Goal: Information Seeking & Learning: Check status

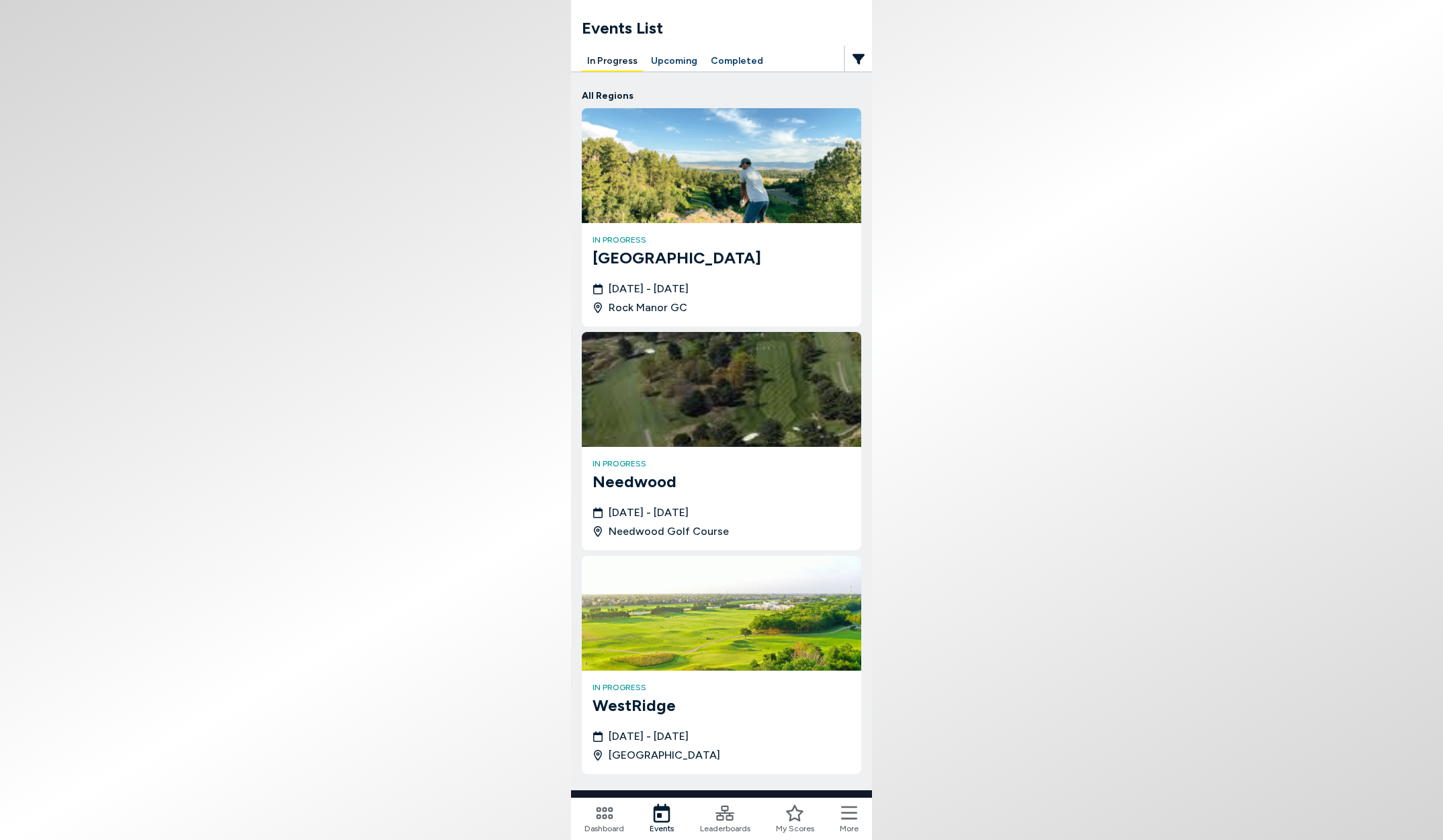
click at [669, 53] on button "Upcoming" at bounding box center [674, 61] width 57 height 21
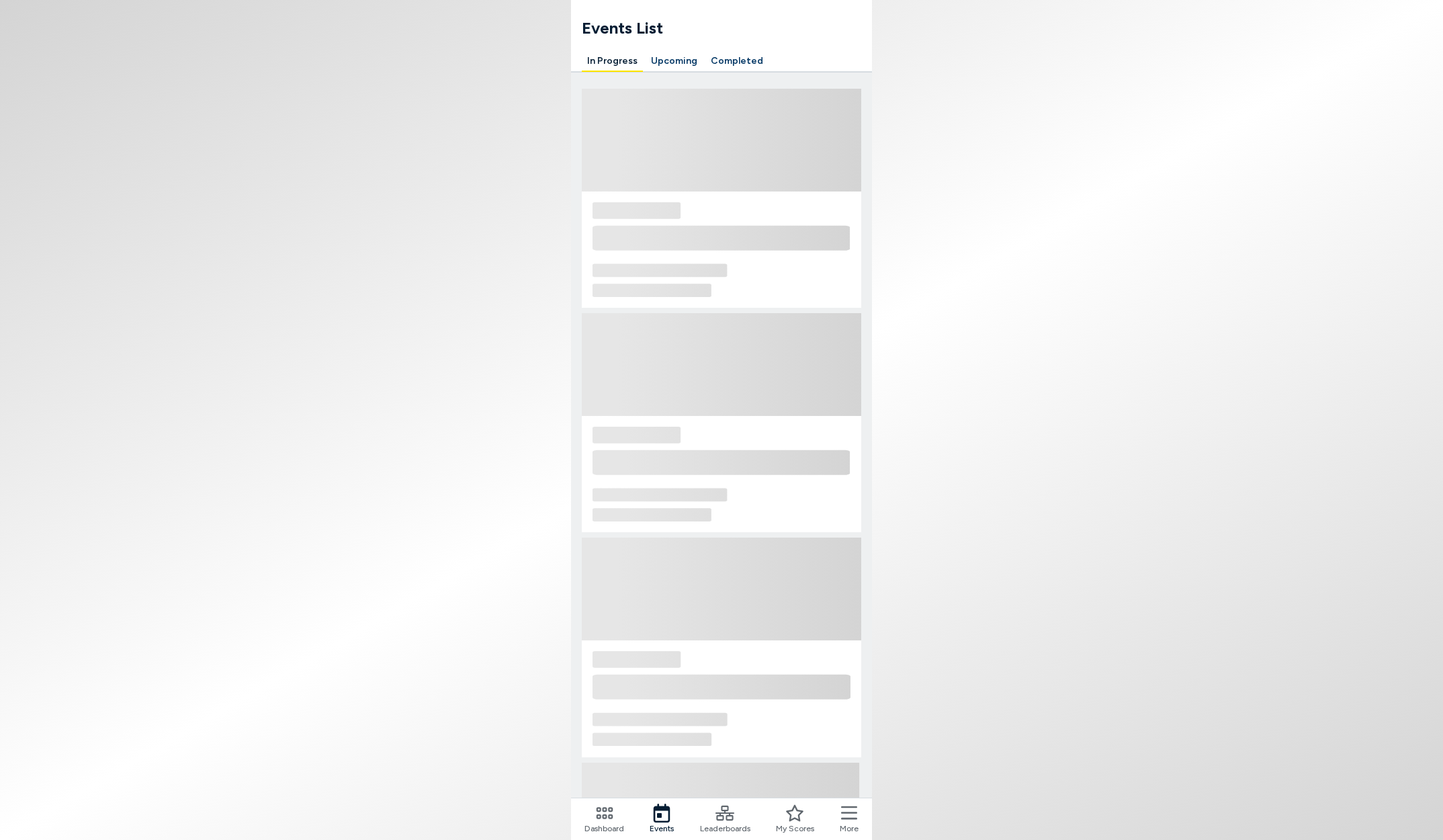
click at [747, 59] on button "Completed" at bounding box center [737, 61] width 63 height 21
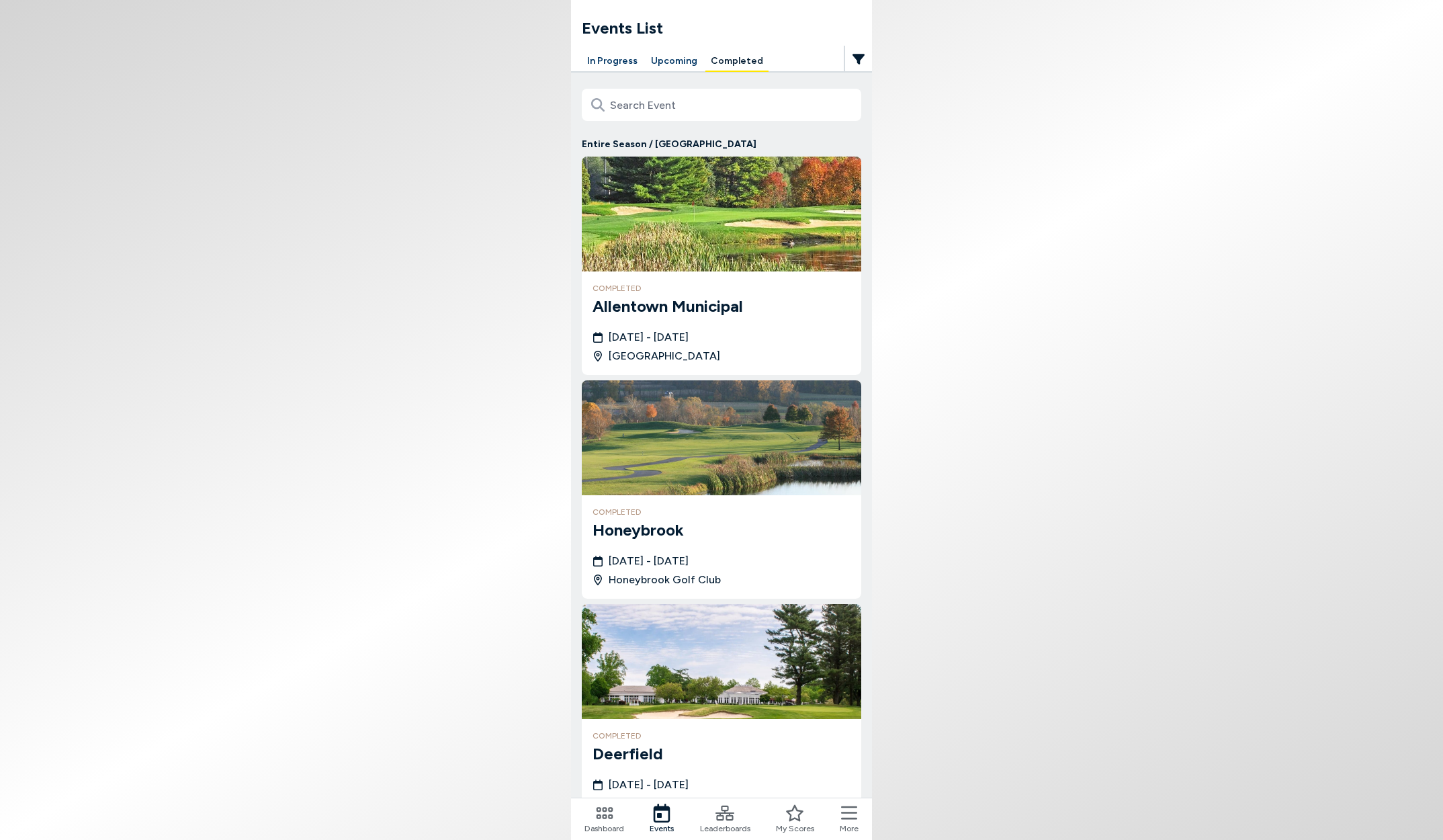
click at [712, 312] on h3 "Allentown Municipal" at bounding box center [722, 306] width 258 height 24
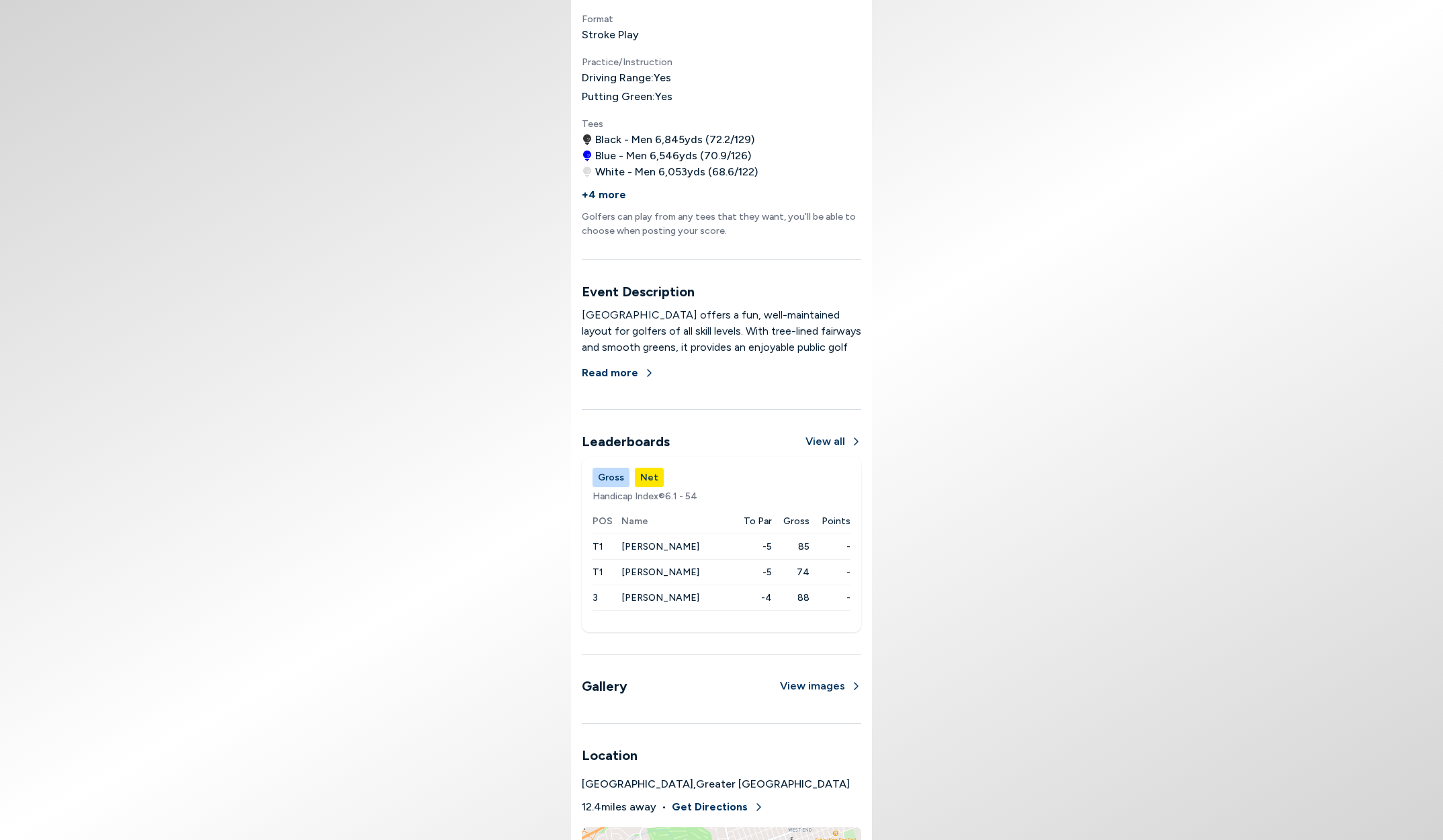
scroll to position [752, 0]
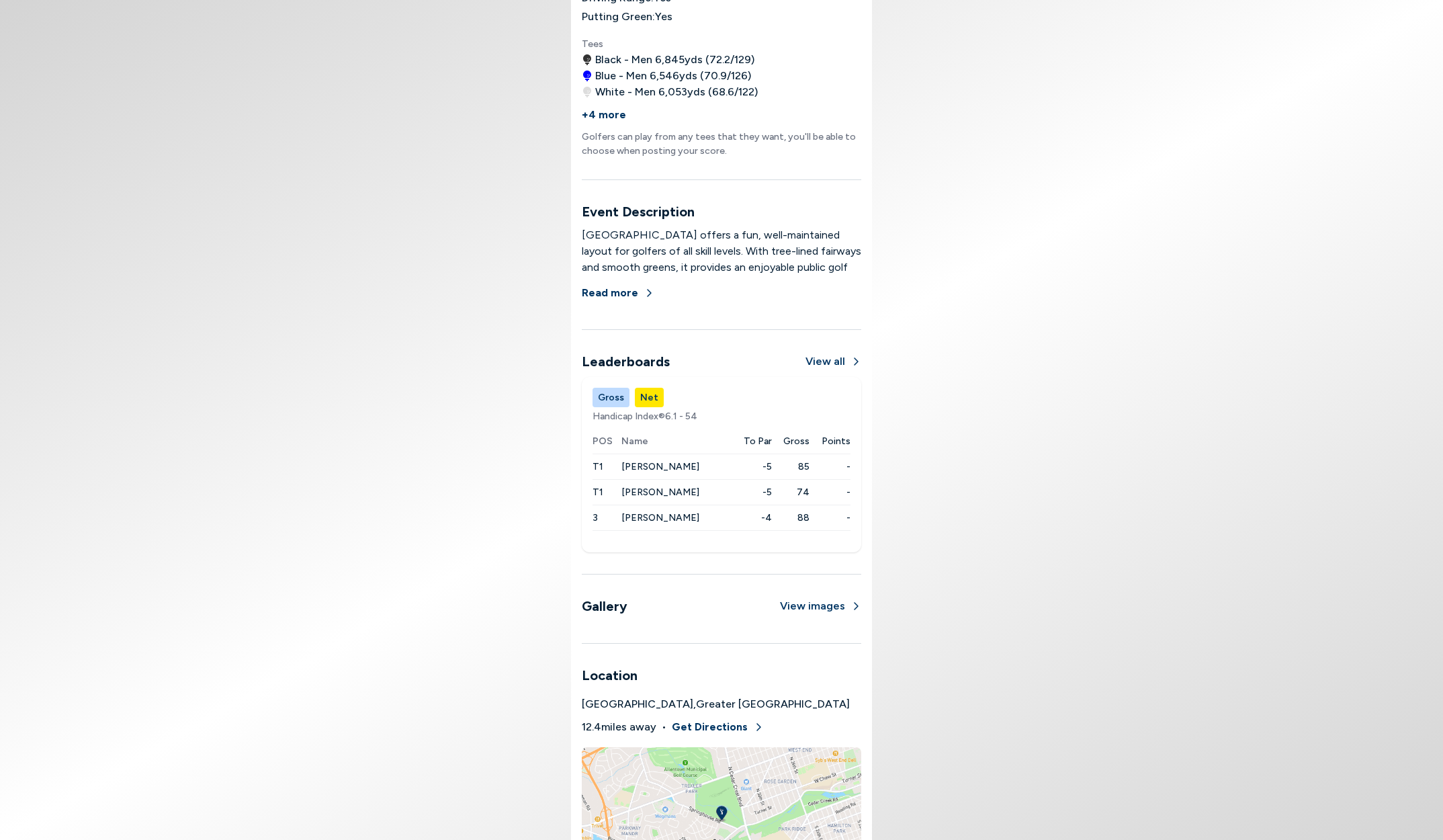
click at [611, 395] on button "Gross" at bounding box center [611, 397] width 37 height 19
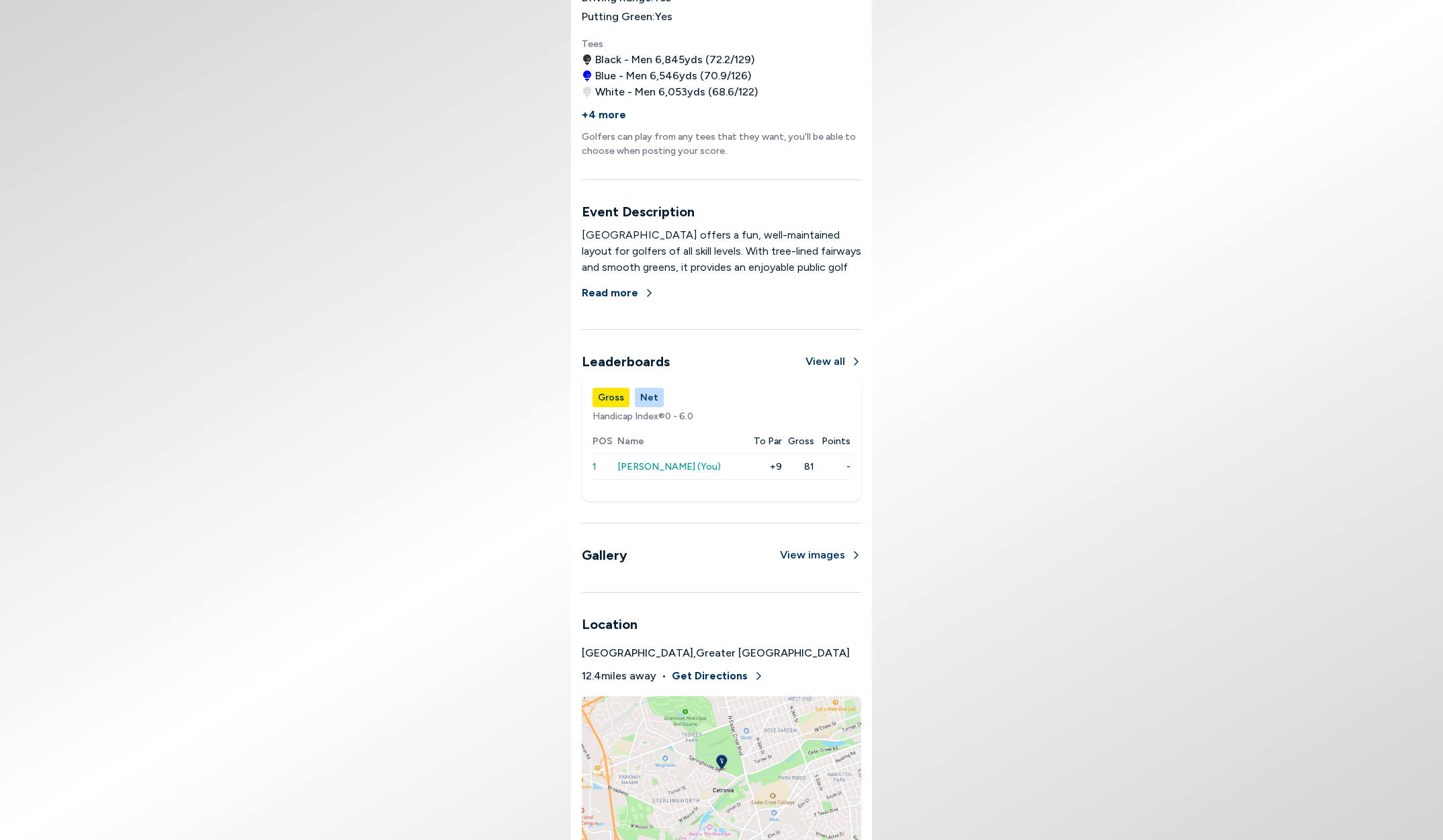
click at [838, 360] on button "View all" at bounding box center [834, 361] width 56 height 16
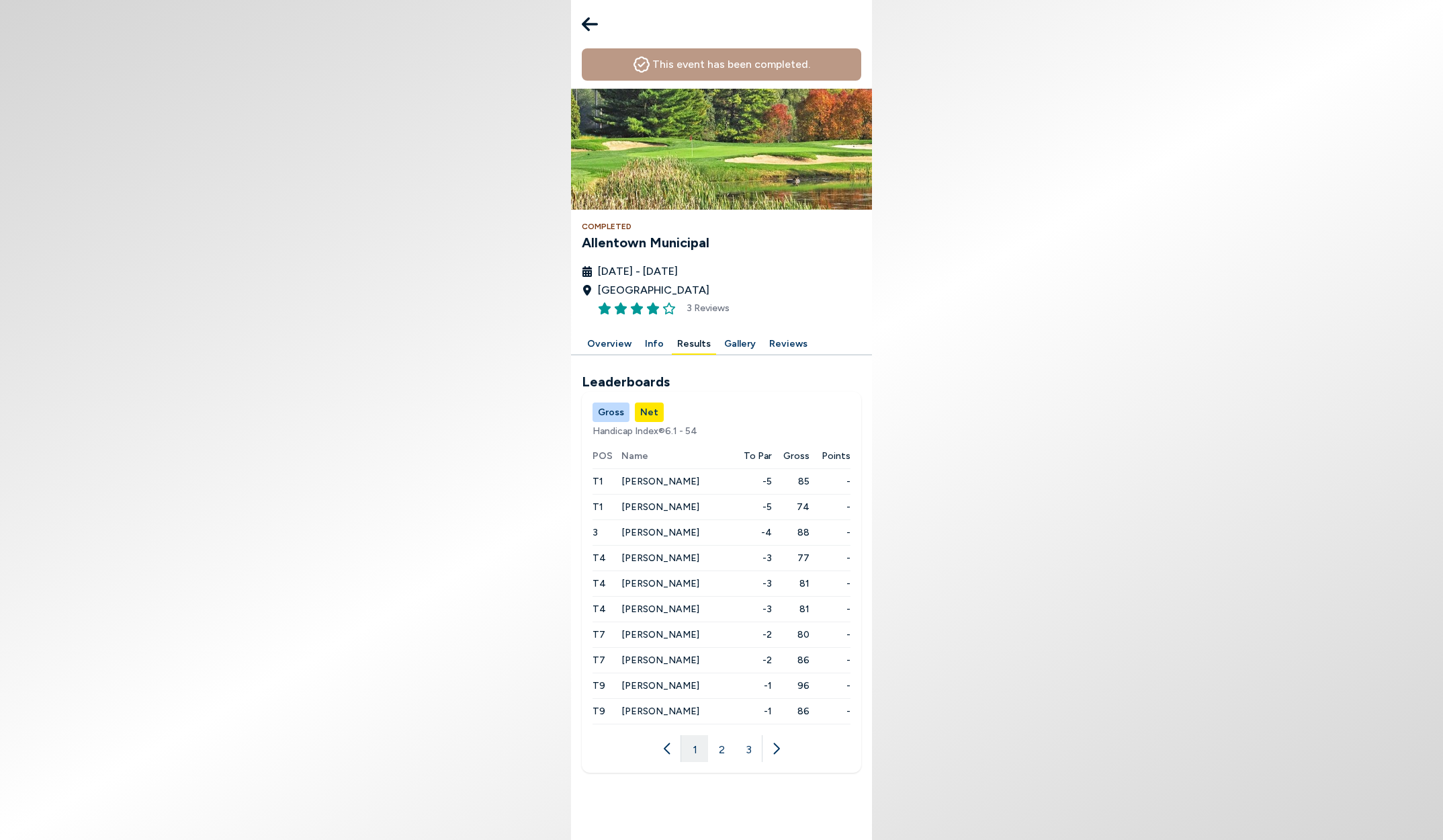
click at [775, 749] on icon at bounding box center [775, 748] width 13 height 13
click at [649, 529] on span "[PERSON_NAME]" at bounding box center [661, 532] width 78 height 11
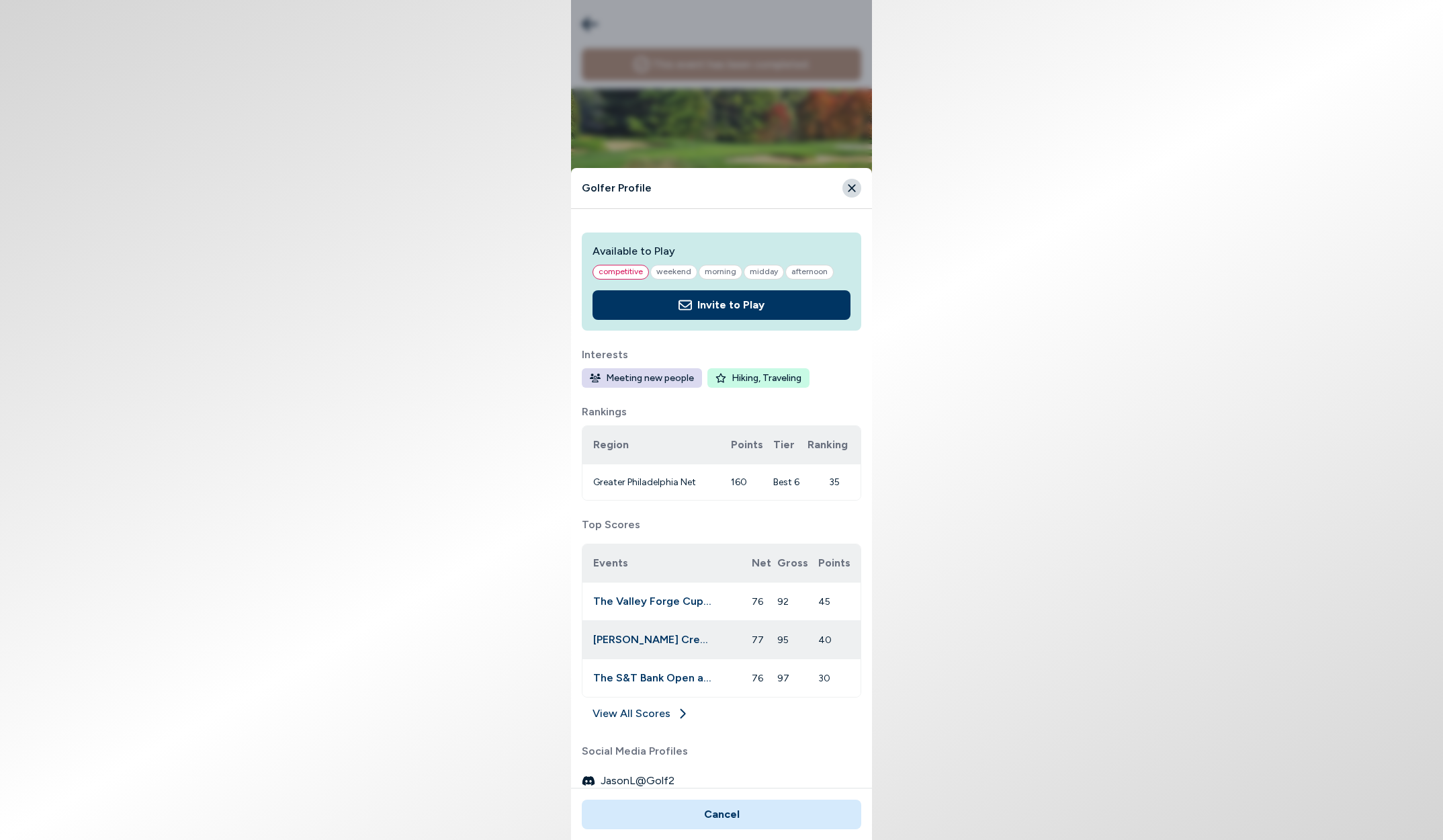
scroll to position [132, 0]
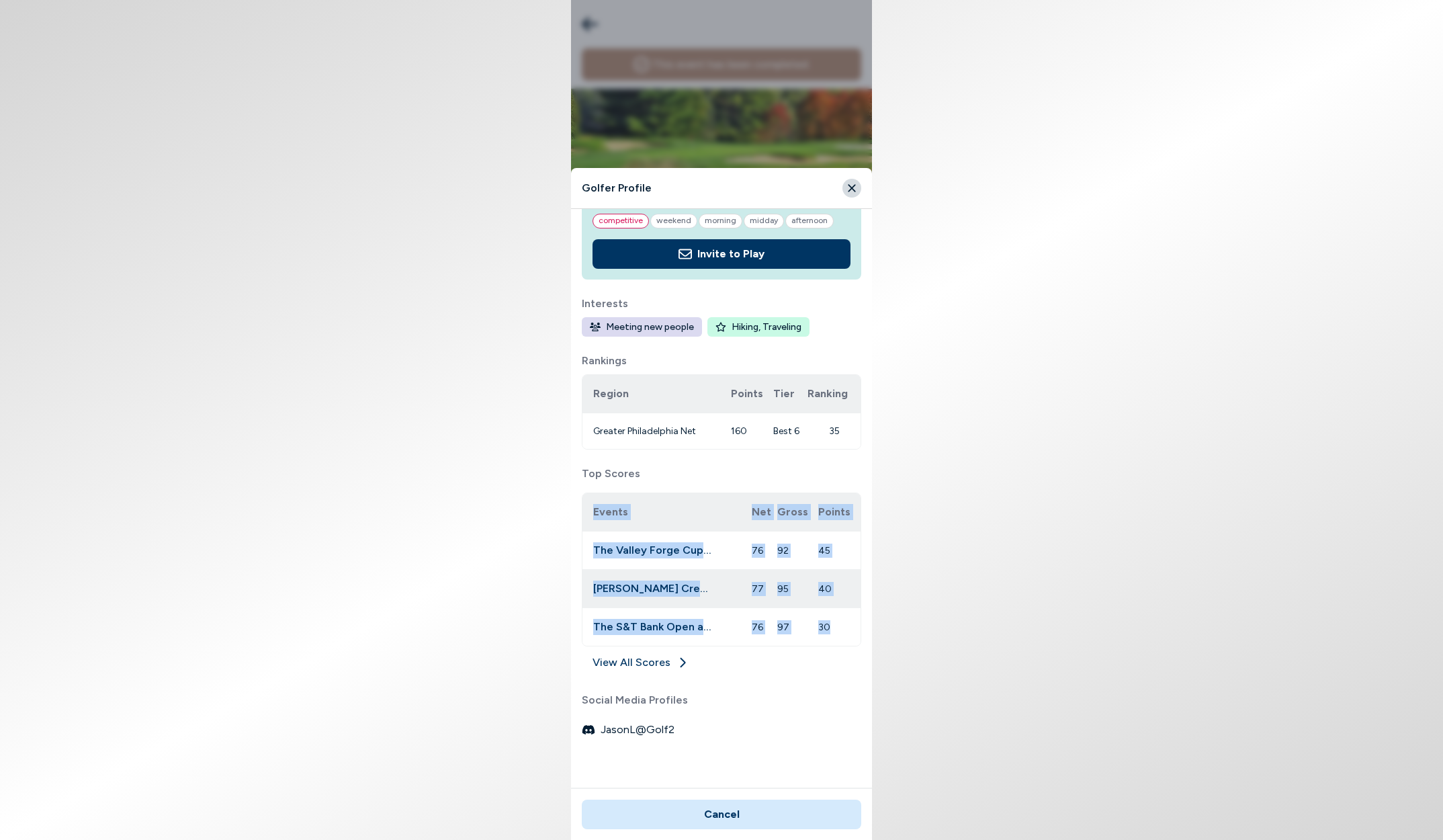
drag, startPoint x: 825, startPoint y: 622, endPoint x: 586, endPoint y: 507, distance: 264.8
click at [586, 507] on table "Events Net Gross Points The Valley Forge Cup at Linfield National 76 92 45 [PER…" at bounding box center [722, 569] width 278 height 153
click at [588, 507] on th "Events" at bounding box center [667, 512] width 169 height 38
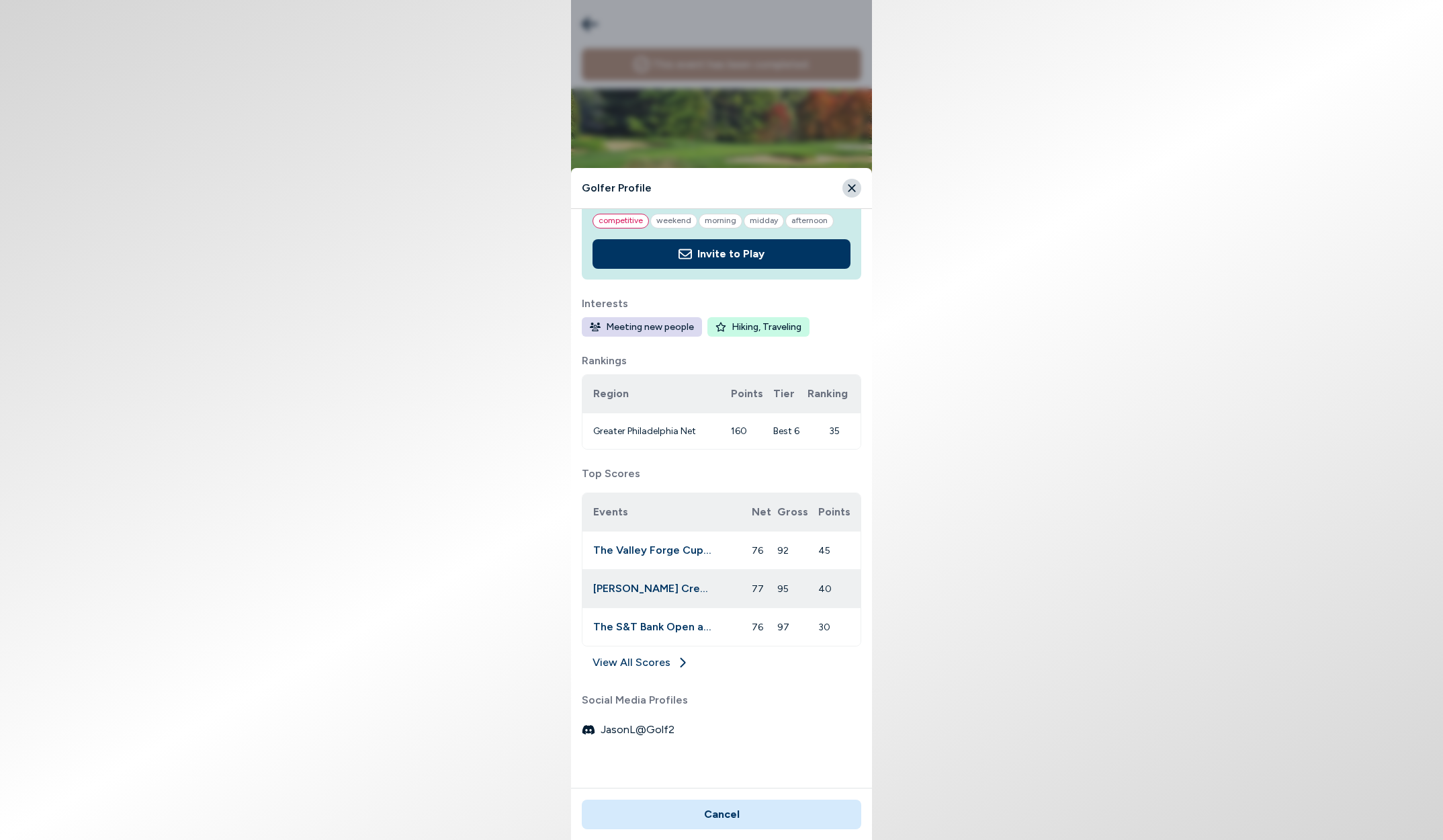
click at [626, 660] on link "View All Scores" at bounding box center [722, 665] width 280 height 22
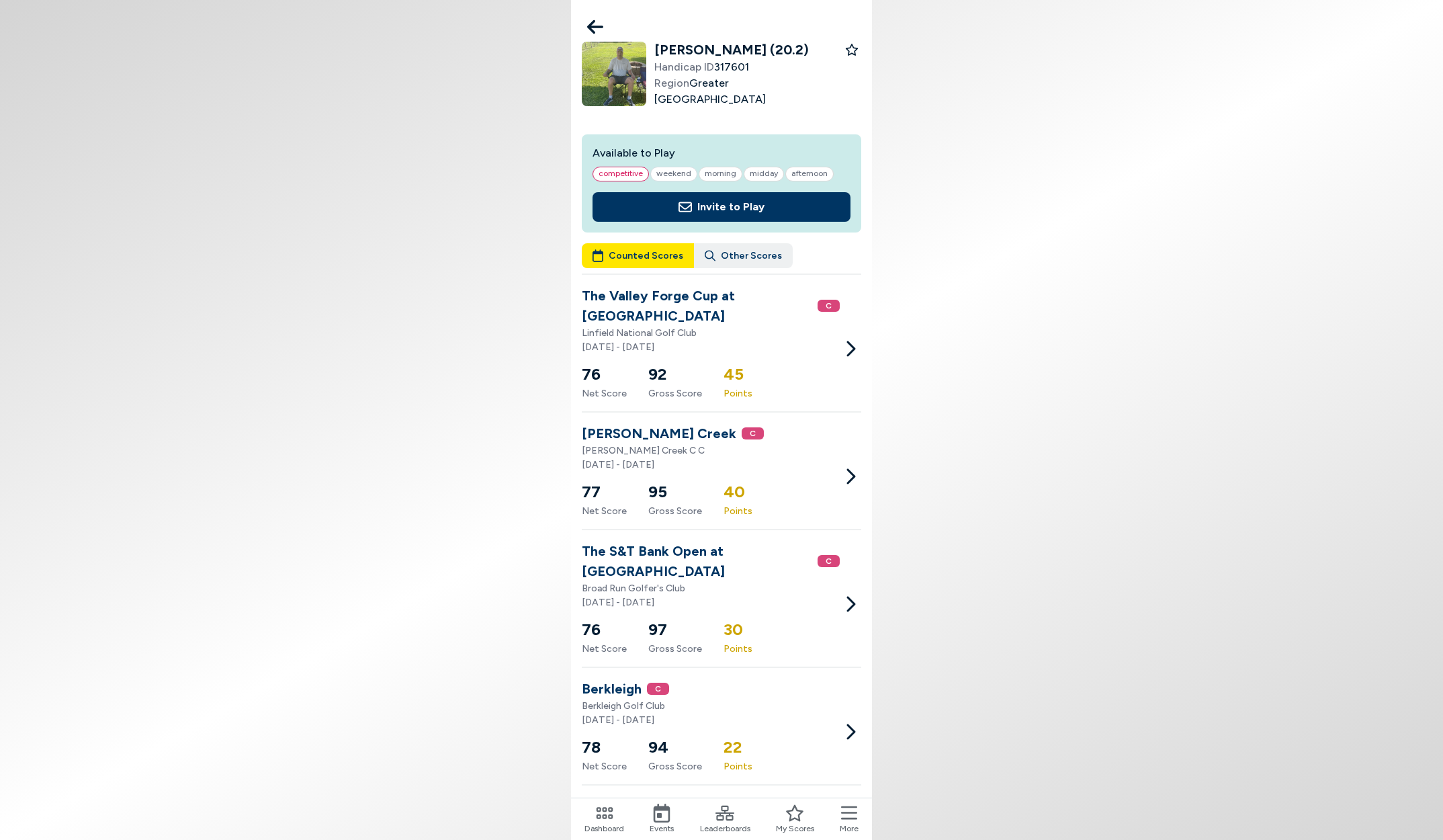
click at [733, 254] on button "Other Scores" at bounding box center [743, 255] width 99 height 25
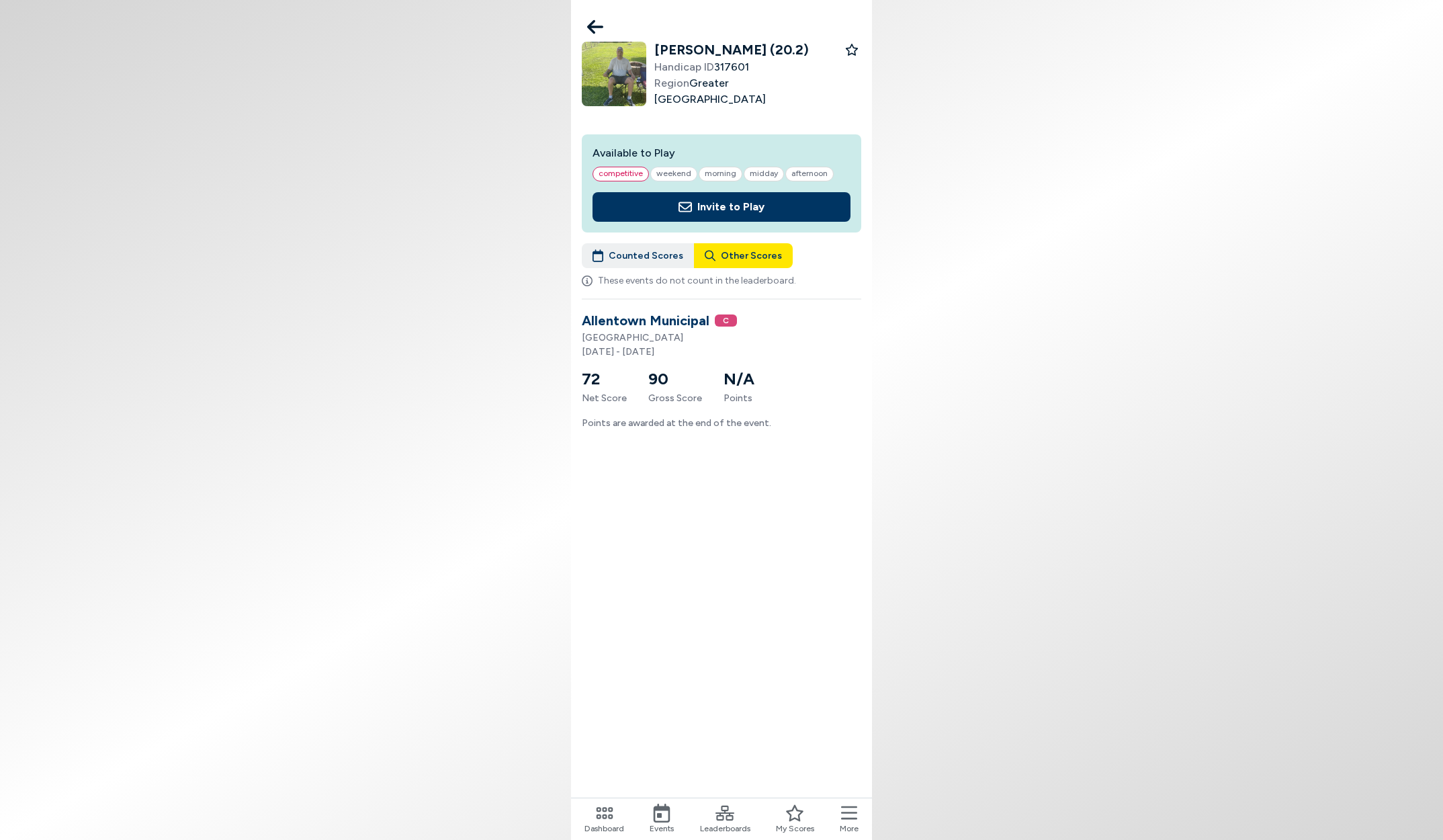
click at [639, 255] on button "Counted Scores" at bounding box center [638, 255] width 112 height 25
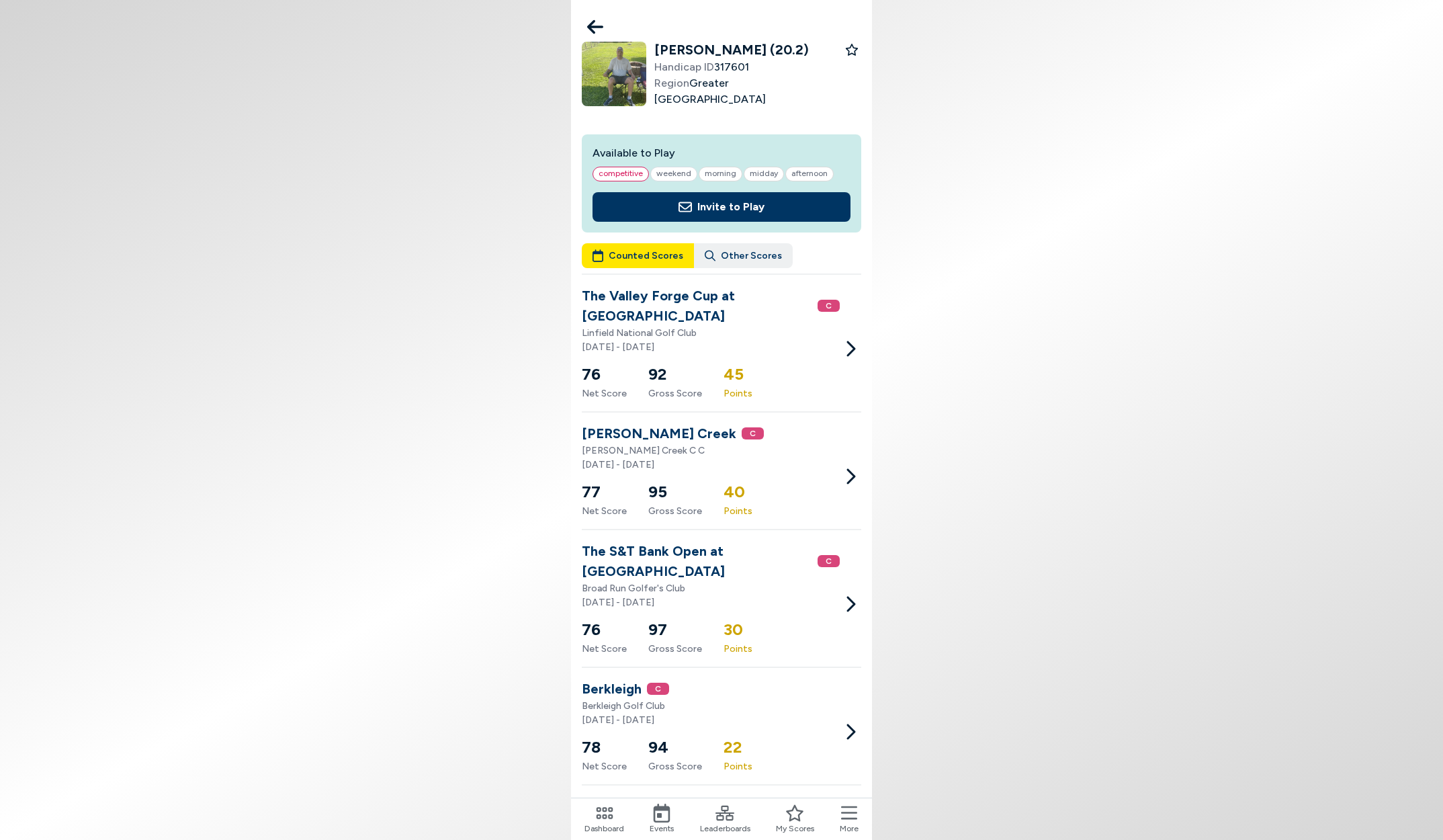
click at [592, 28] on icon at bounding box center [595, 26] width 16 height 27
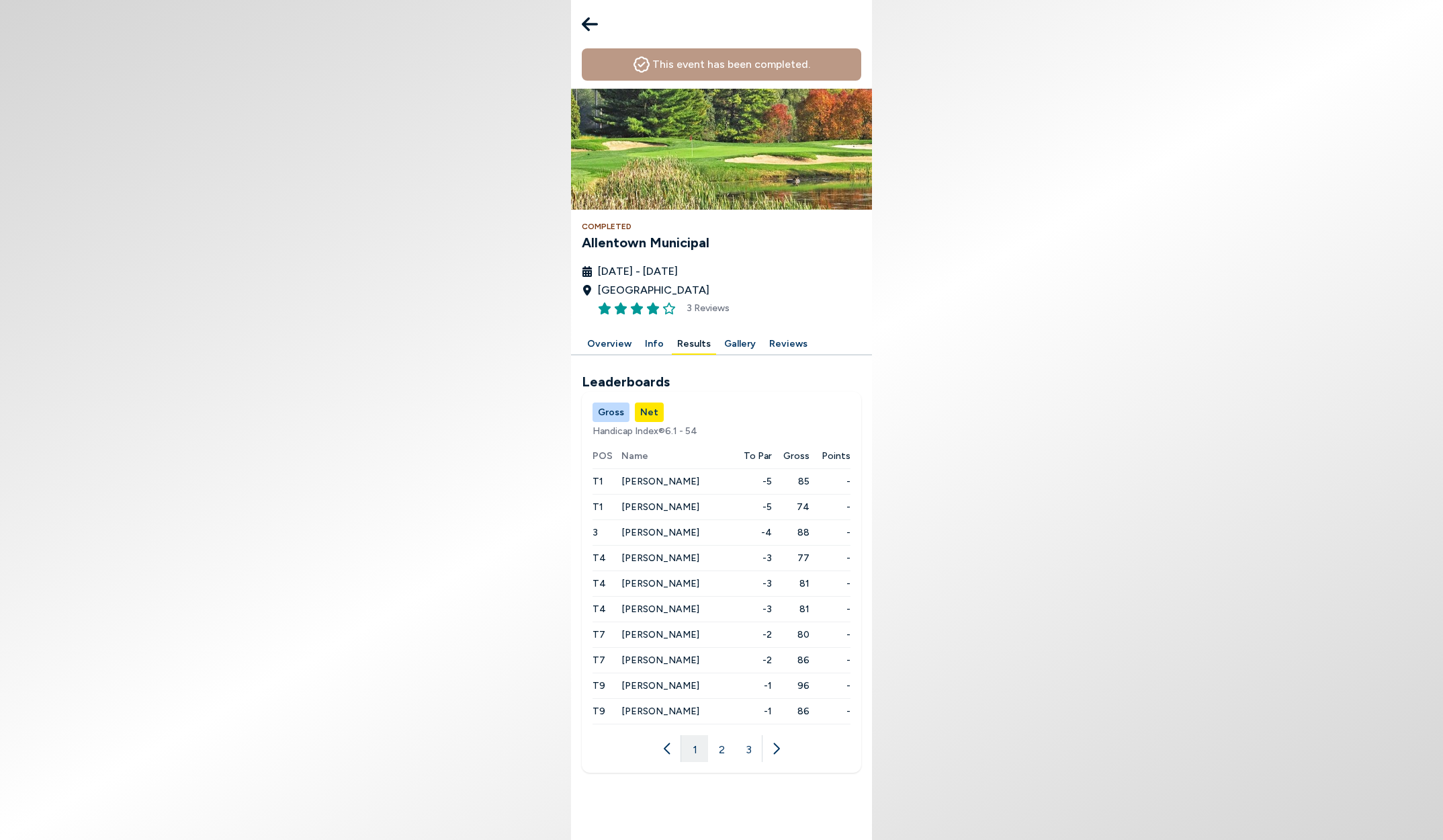
click at [591, 21] on icon at bounding box center [590, 24] width 16 height 27
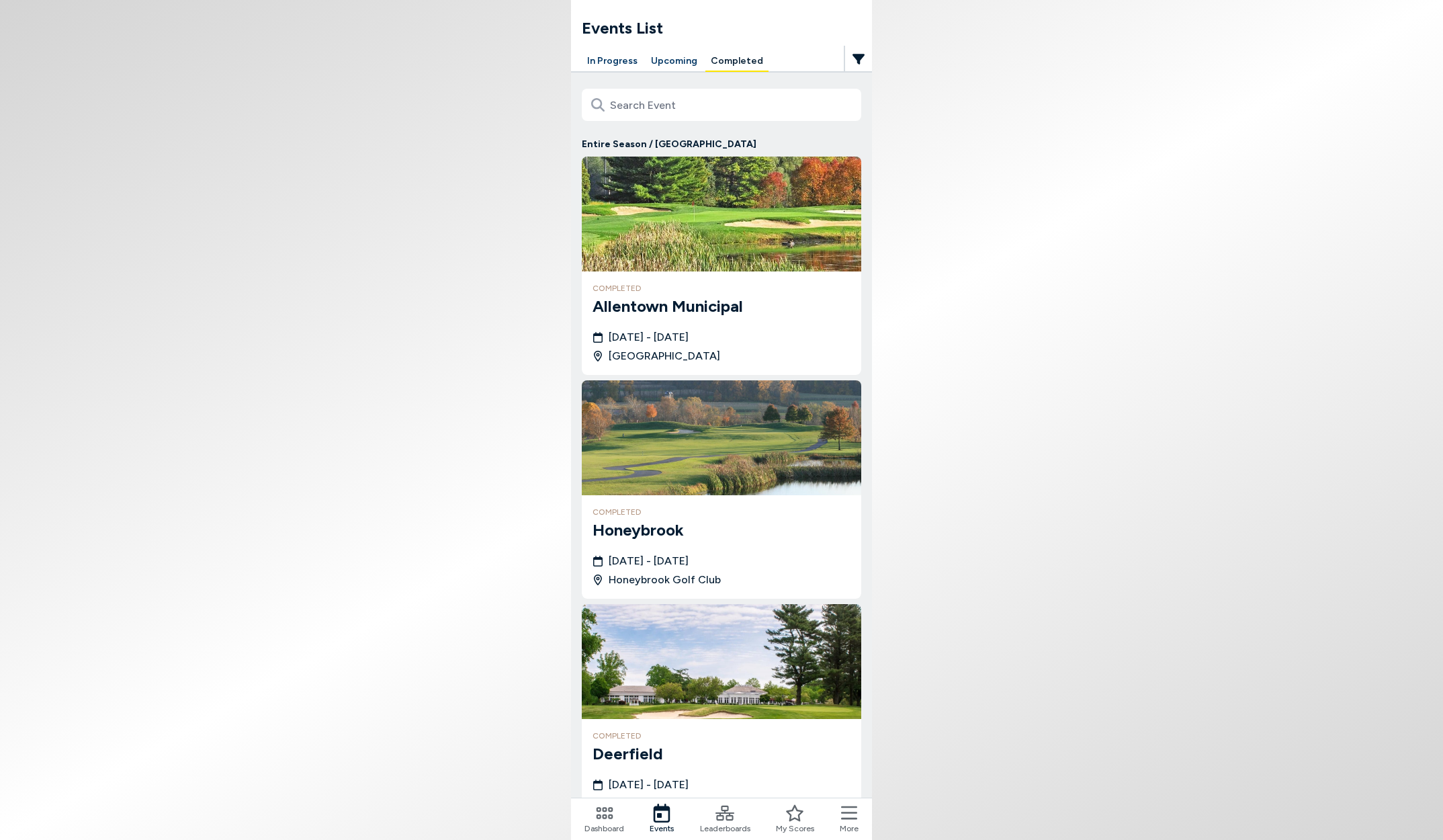
click at [605, 62] on button "In Progress" at bounding box center [612, 61] width 61 height 21
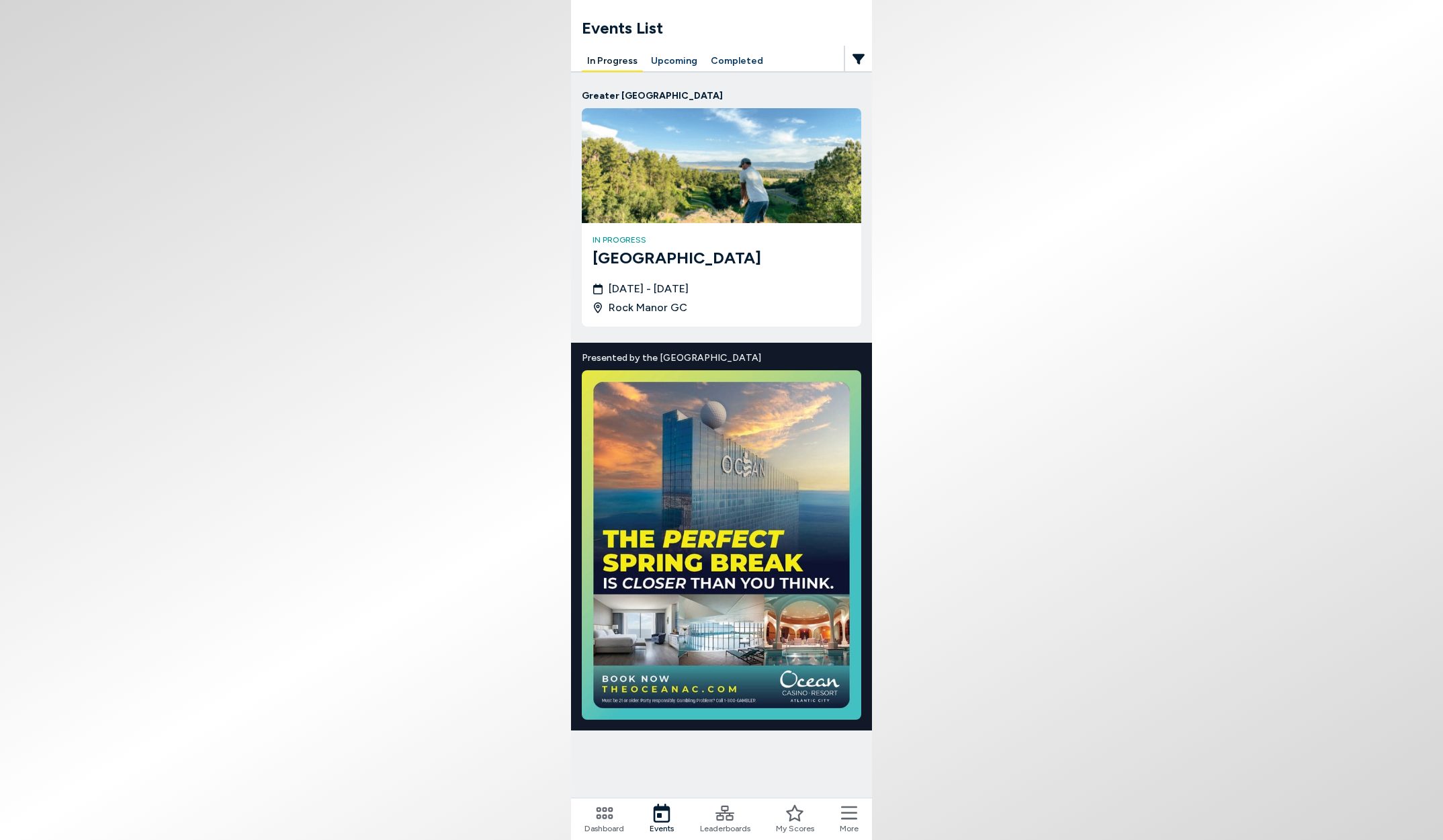
click at [670, 57] on button "Upcoming" at bounding box center [674, 61] width 57 height 21
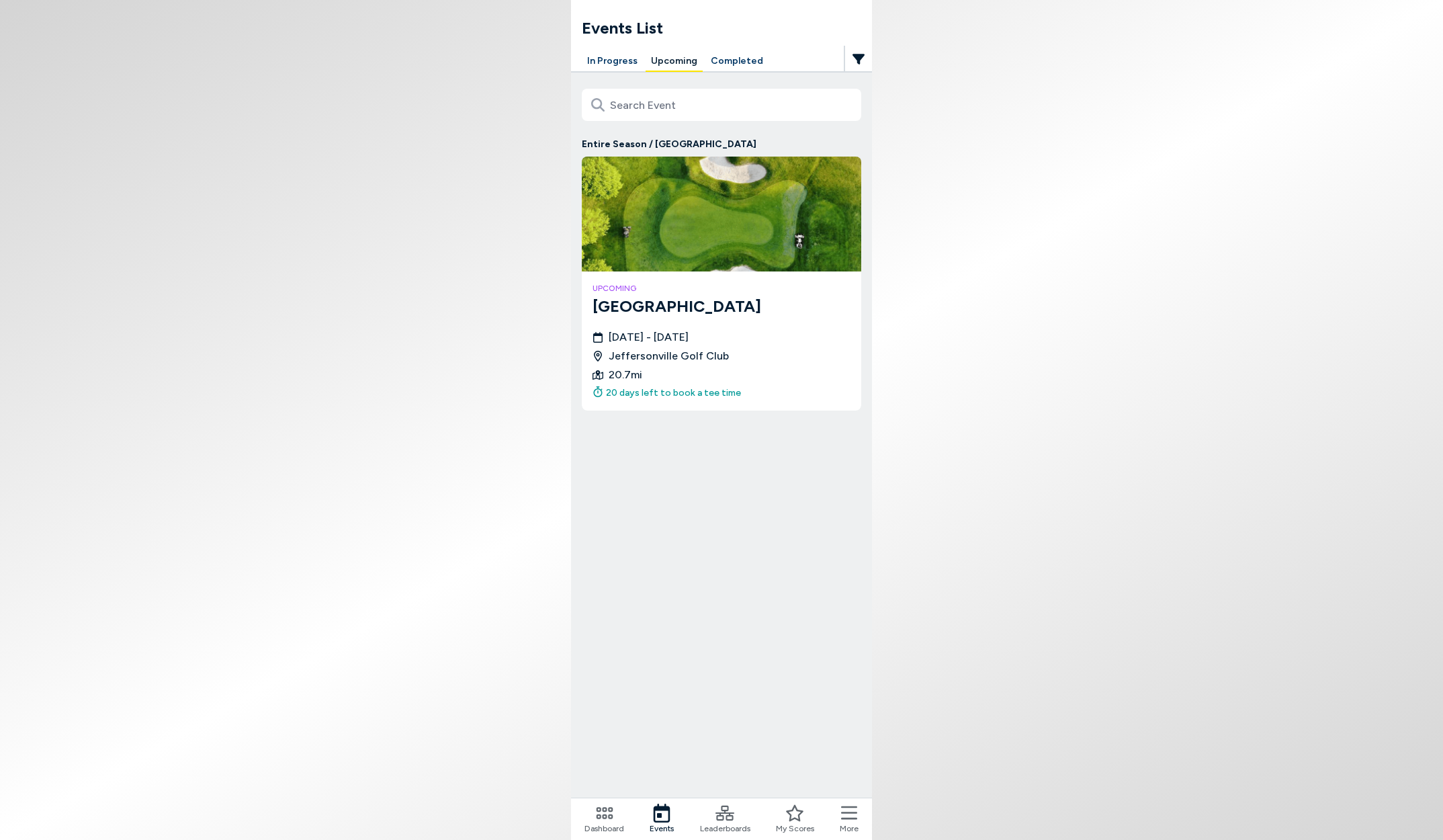
click at [650, 810] on div "Events" at bounding box center [662, 819] width 24 height 31
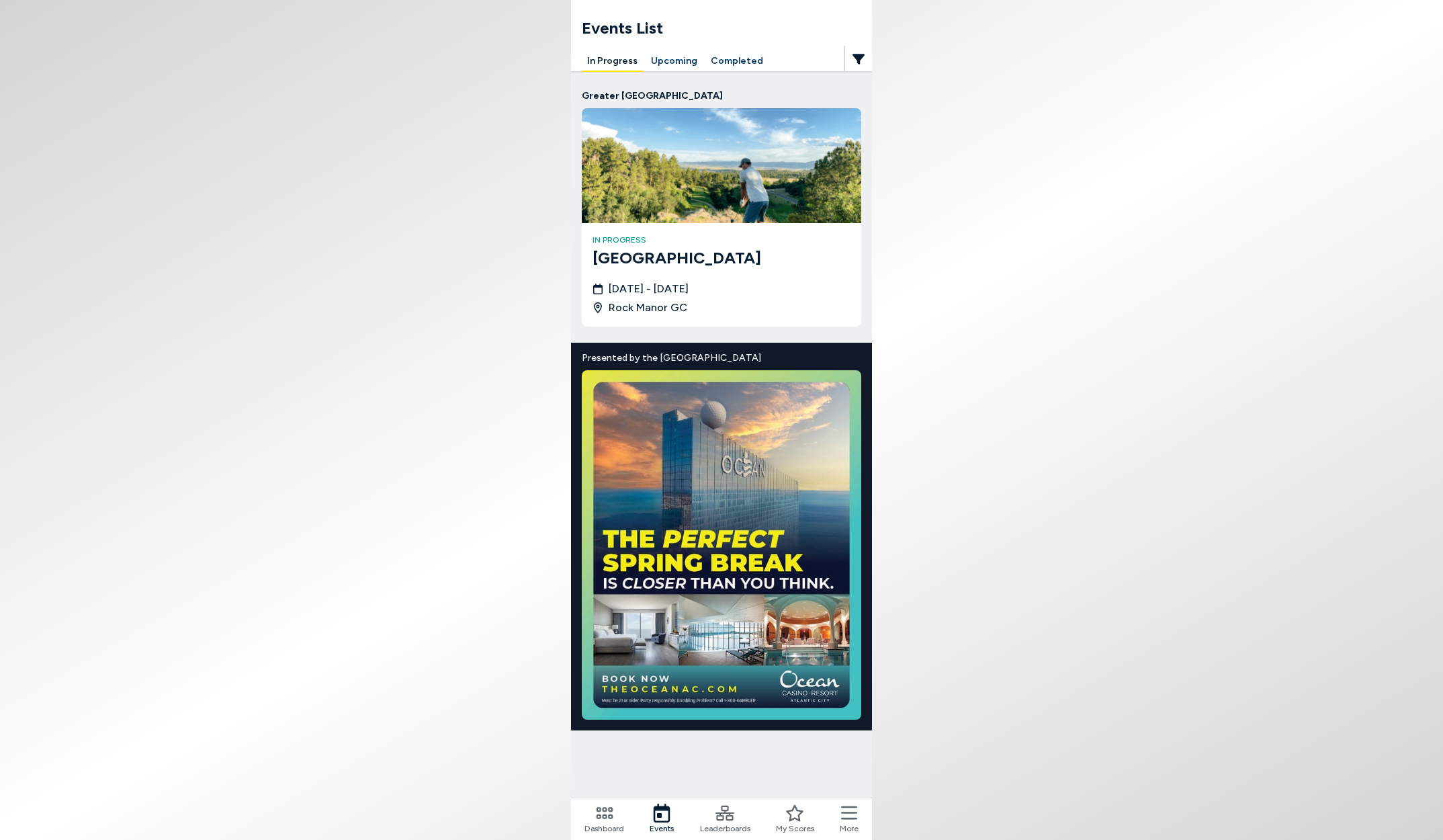
click at [601, 825] on span "Dashboard" at bounding box center [605, 828] width 40 height 12
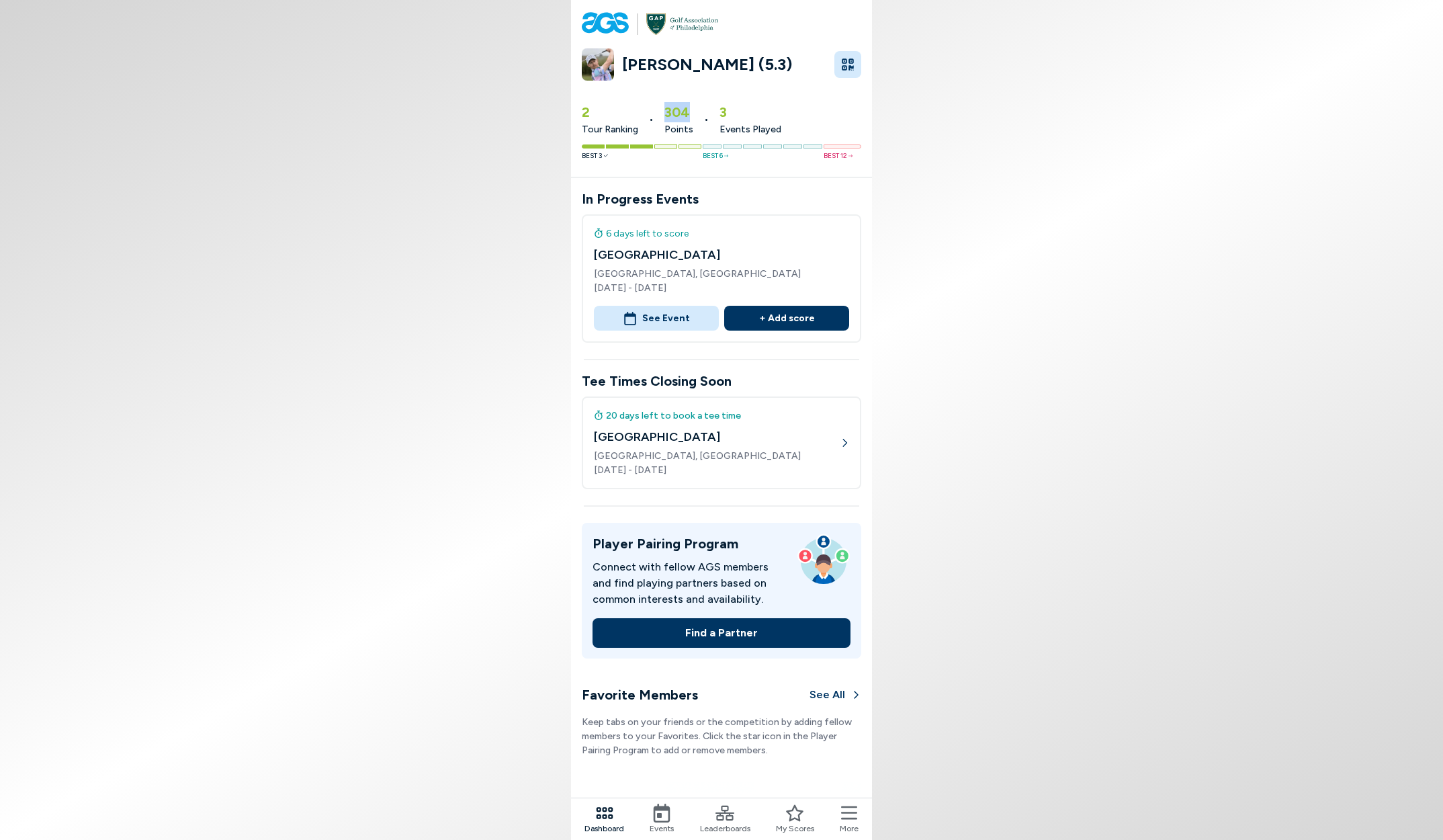
drag, startPoint x: 665, startPoint y: 114, endPoint x: 688, endPoint y: 112, distance: 23.6
click at [688, 112] on span "304" at bounding box center [679, 112] width 29 height 20
drag, startPoint x: 581, startPoint y: 114, endPoint x: 798, endPoint y: 125, distance: 217.3
click at [798, 125] on div "2 Tour Ranking • 304 Points • 3 Events Played Best 3 Best 6 Best 12" at bounding box center [721, 131] width 301 height 75
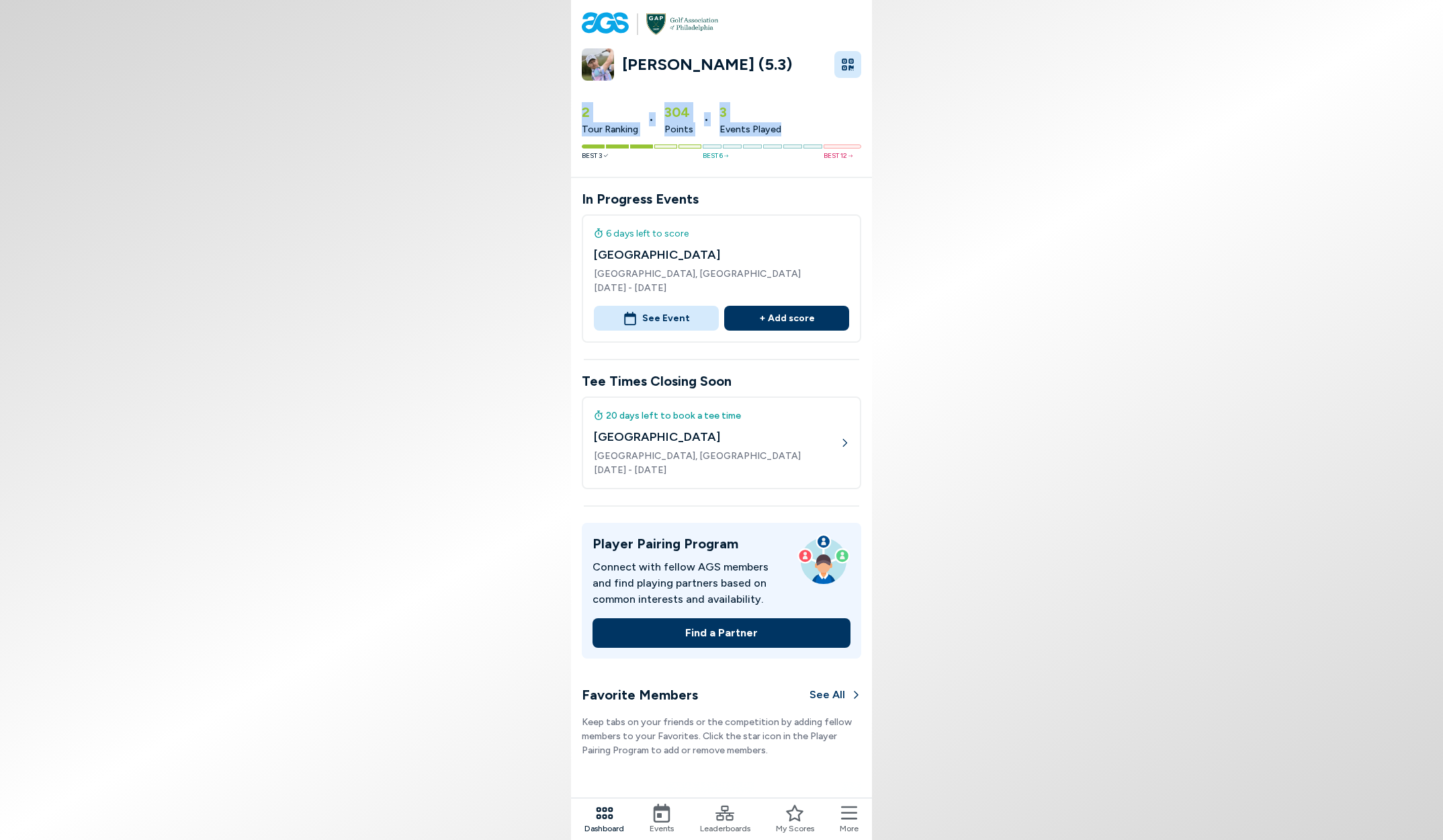
click at [798, 125] on div "2 Tour Ranking • 304 Points • 3 Events Played" at bounding box center [722, 115] width 280 height 42
click at [734, 810] on div "Leaderboards" at bounding box center [725, 819] width 50 height 31
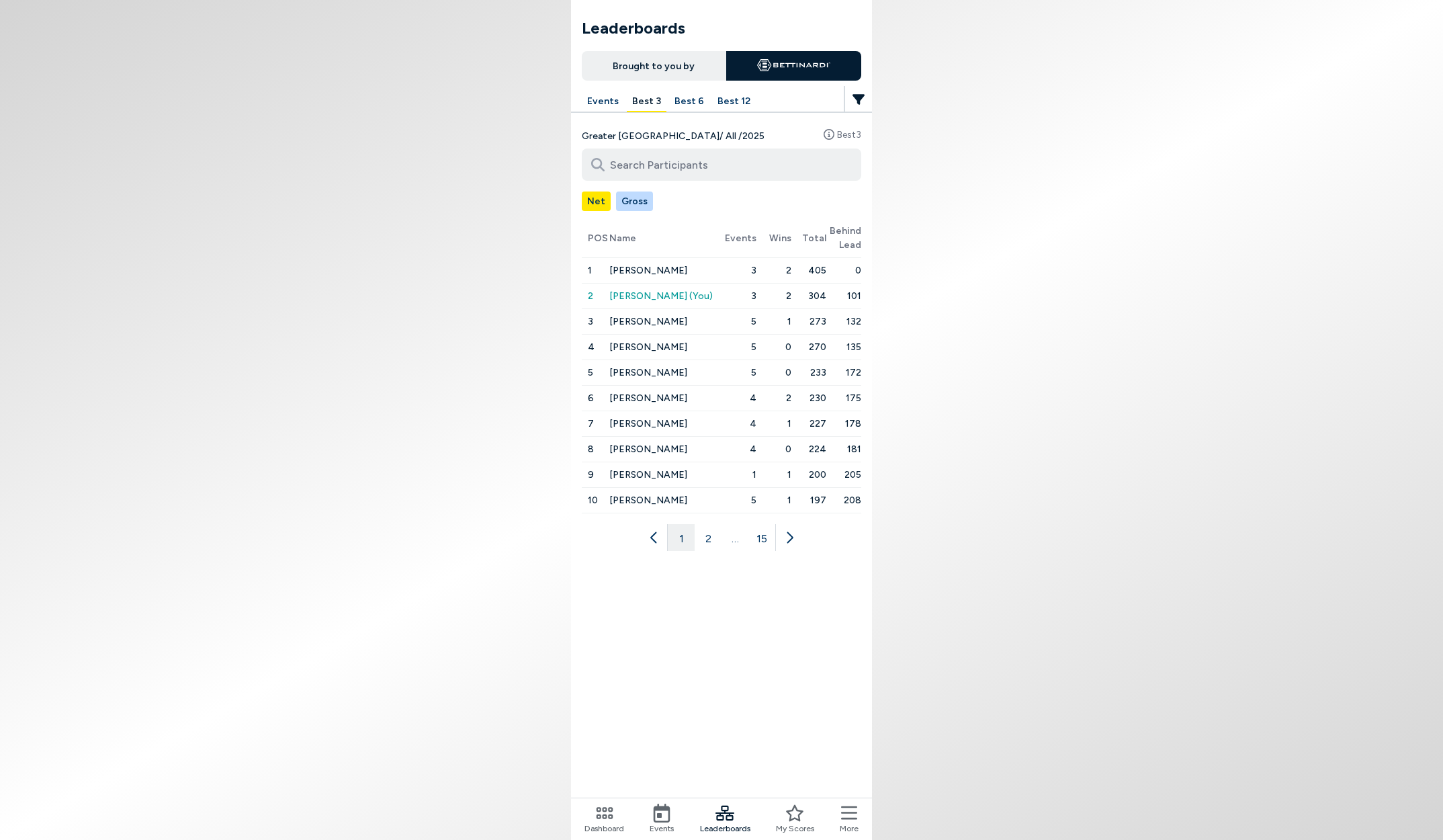
click at [635, 202] on button "Gross" at bounding box center [634, 201] width 37 height 19
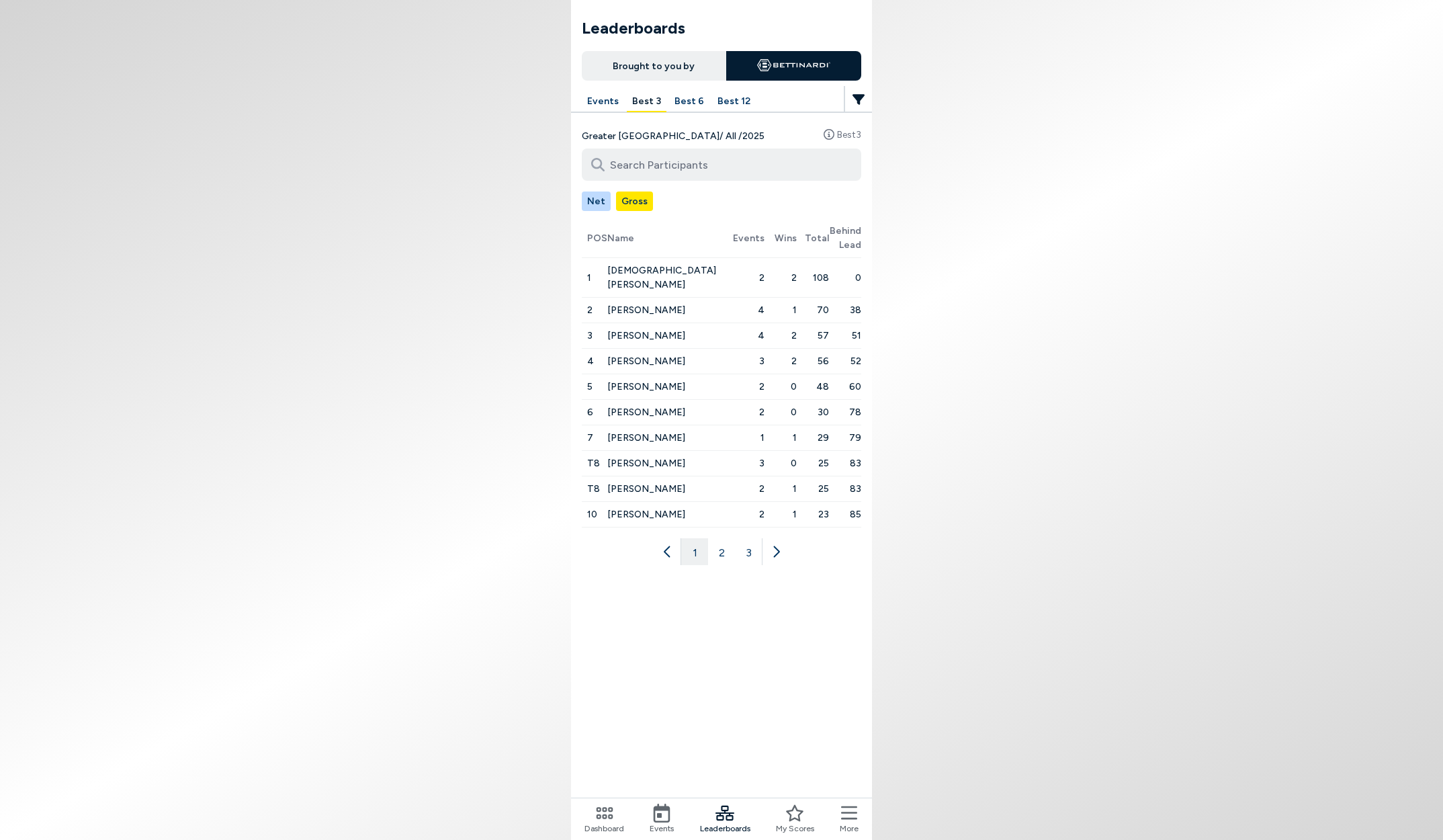
click at [591, 202] on button "Net" at bounding box center [596, 201] width 29 height 19
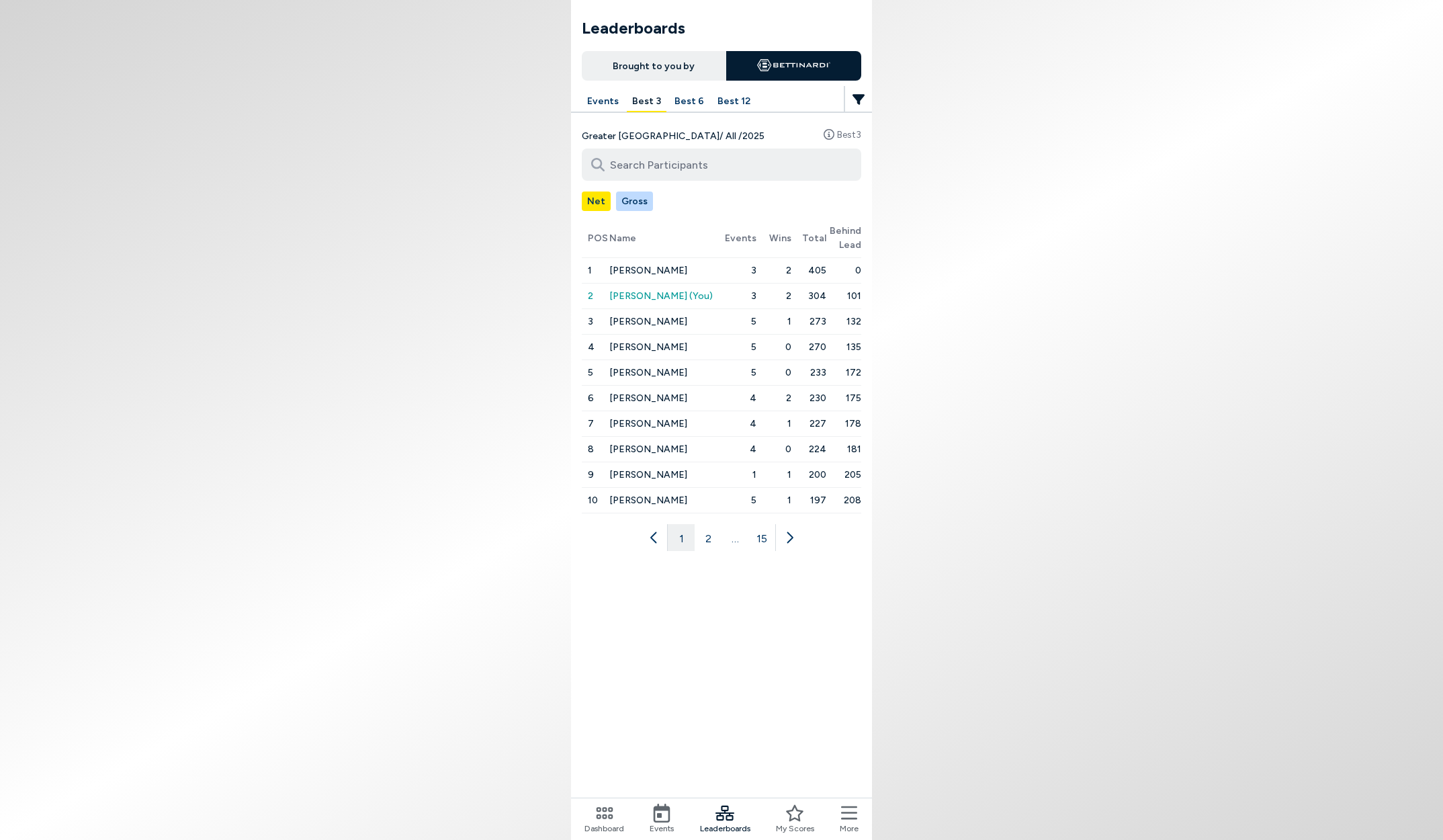
click at [618, 202] on button "Gross" at bounding box center [634, 201] width 37 height 19
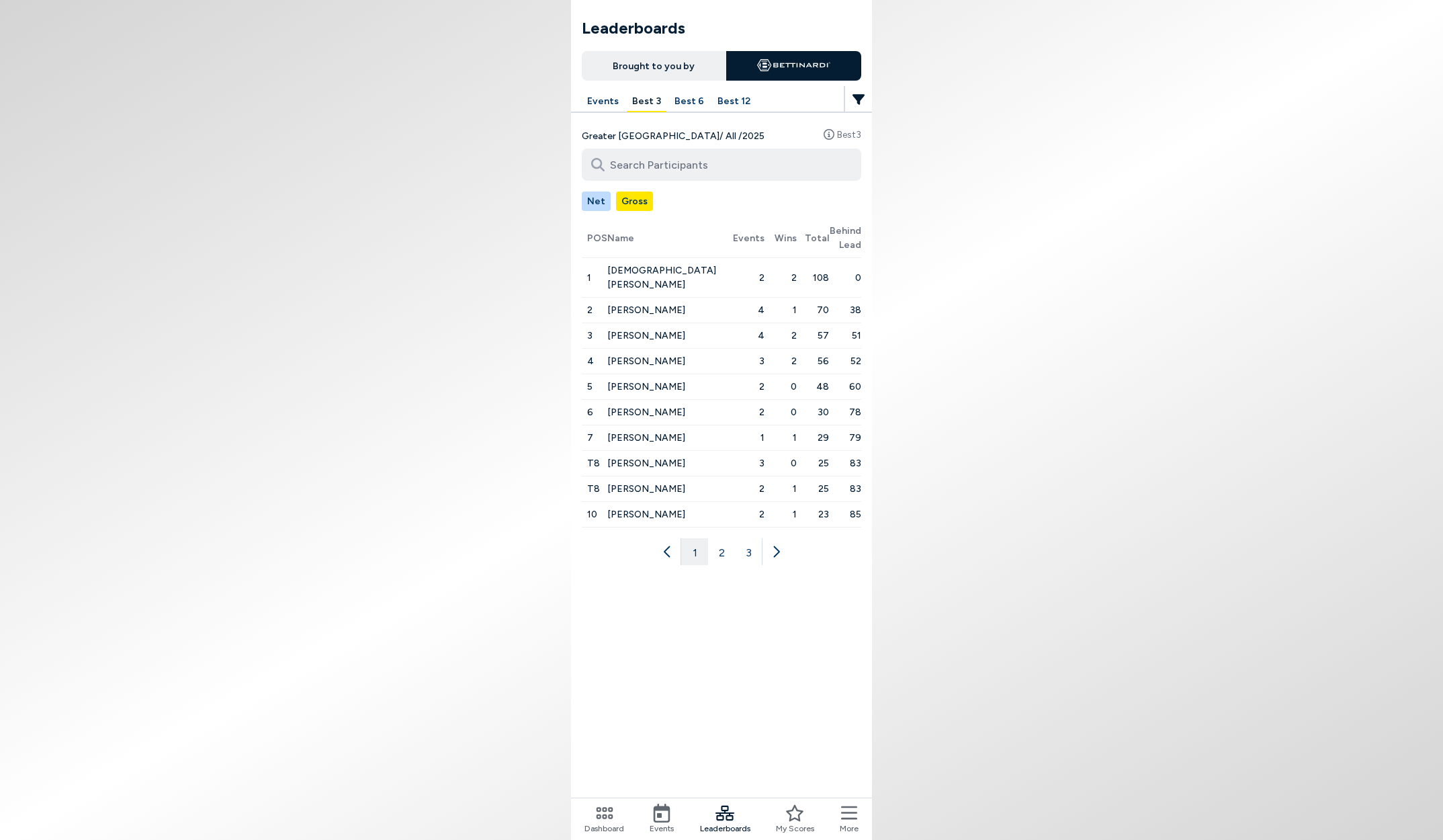
click at [597, 202] on button "Net" at bounding box center [596, 201] width 29 height 19
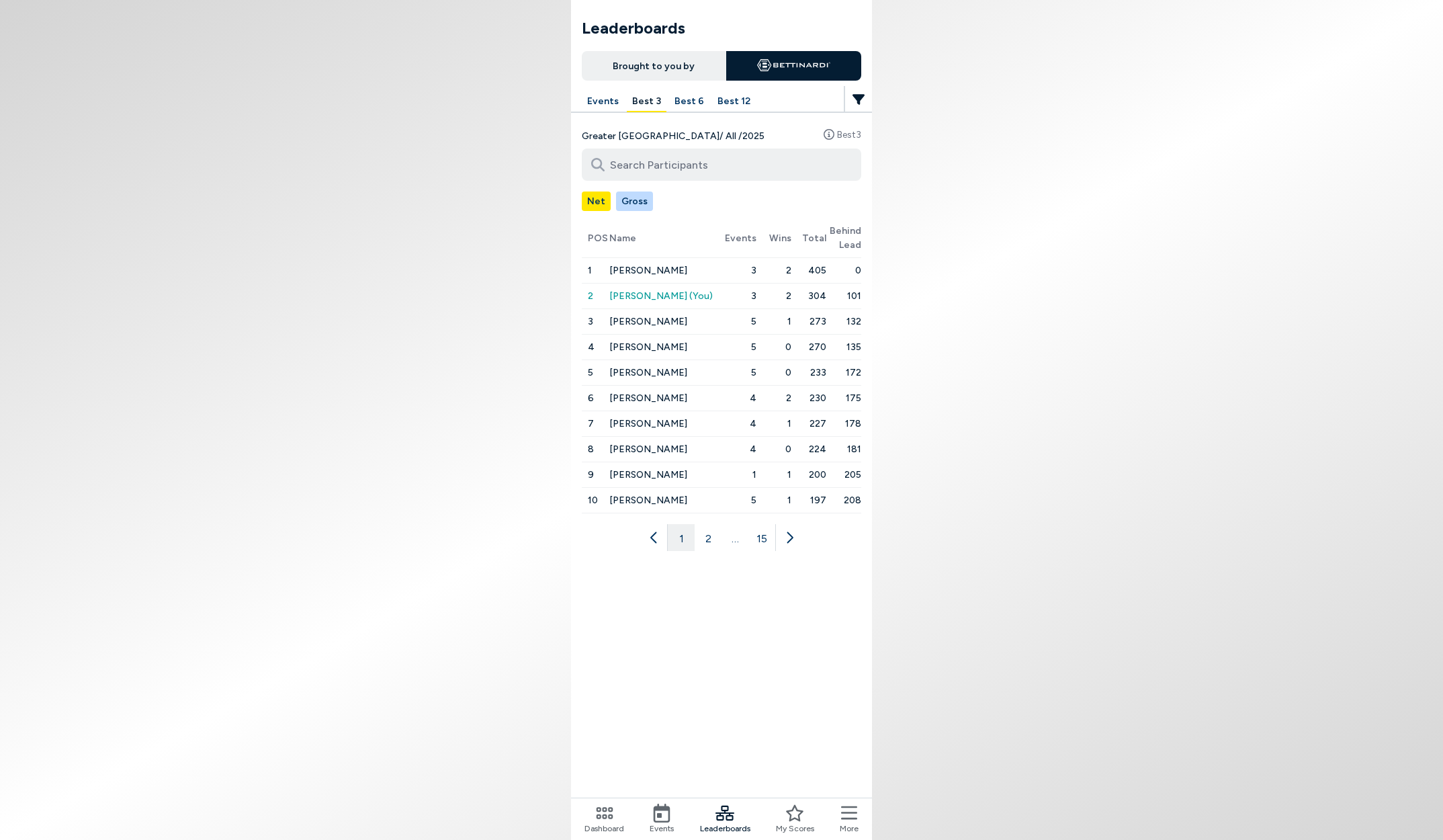
click at [616, 202] on button "Gross" at bounding box center [634, 201] width 37 height 19
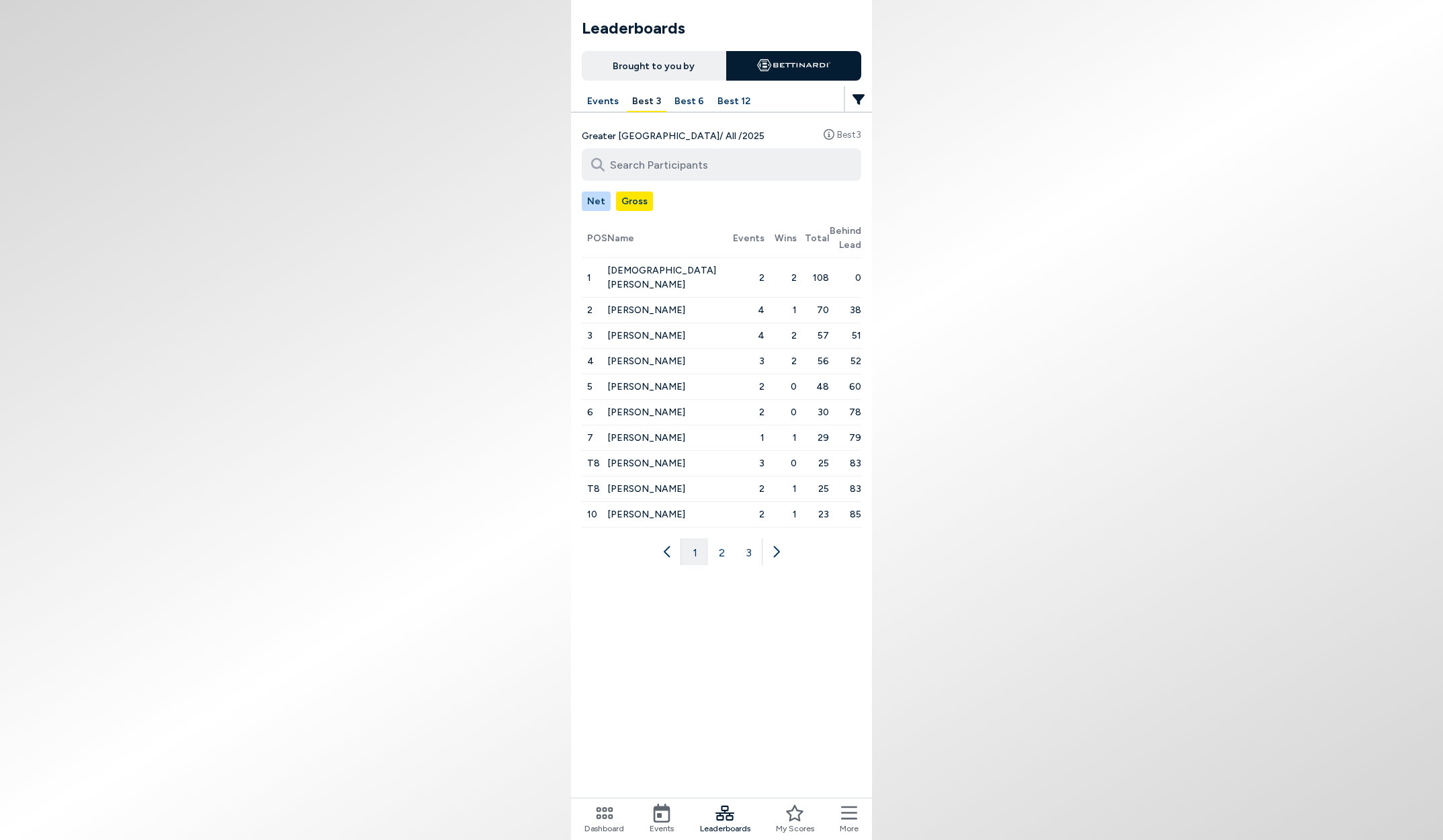
click at [595, 201] on button "Net" at bounding box center [596, 201] width 29 height 19
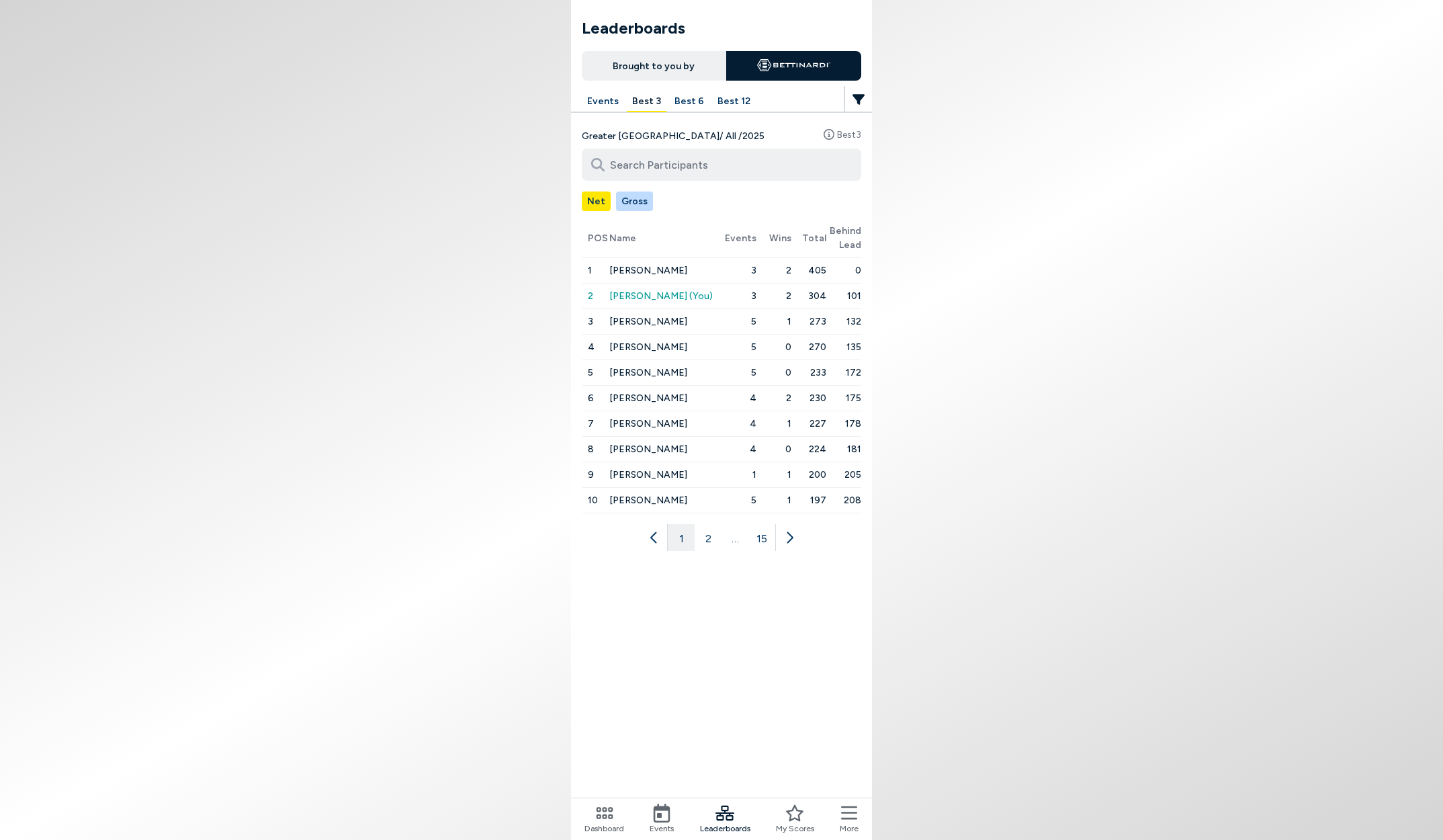
click at [622, 200] on button "Gross" at bounding box center [634, 201] width 37 height 19
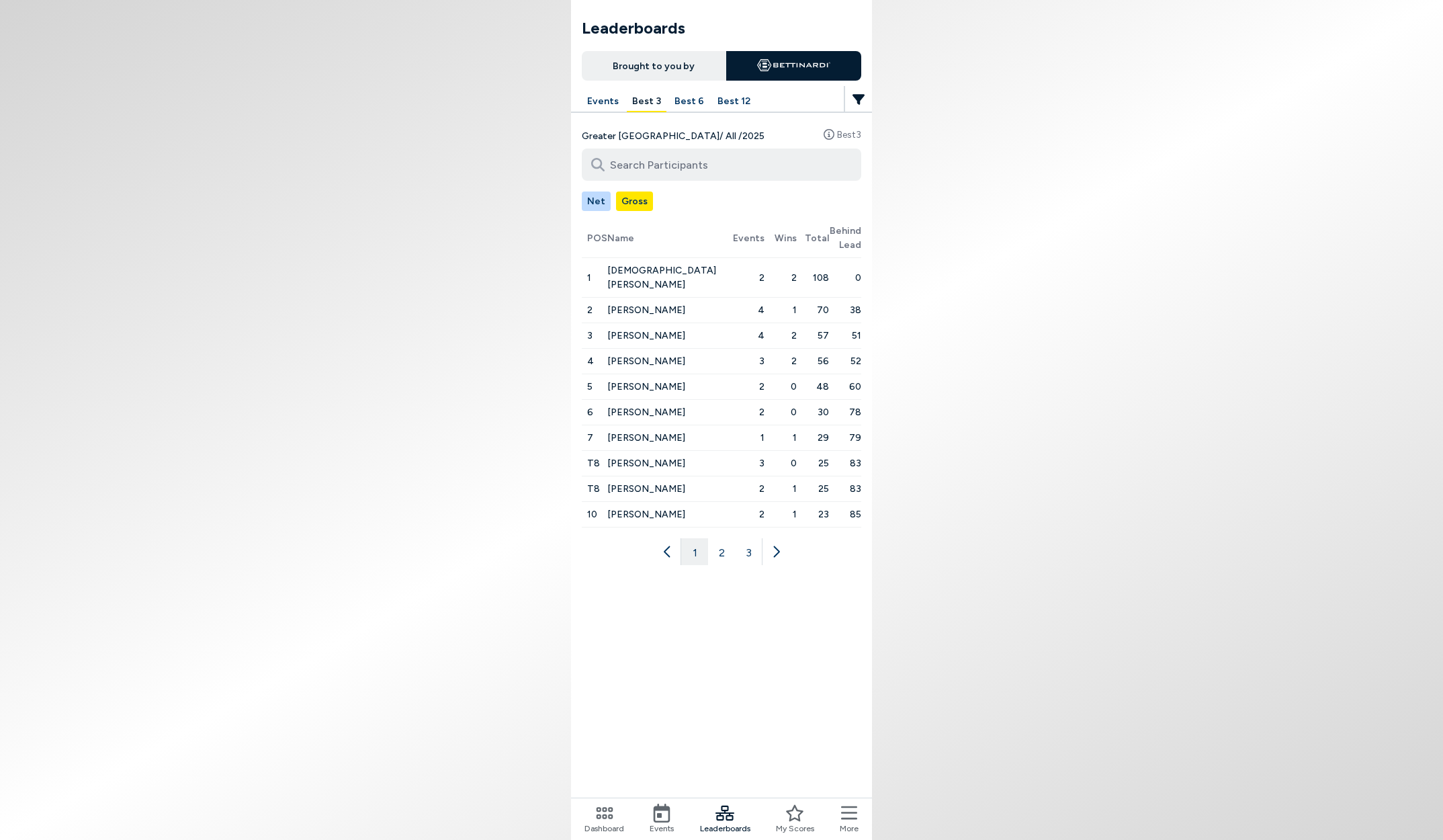
click at [595, 203] on button "Net" at bounding box center [596, 201] width 29 height 19
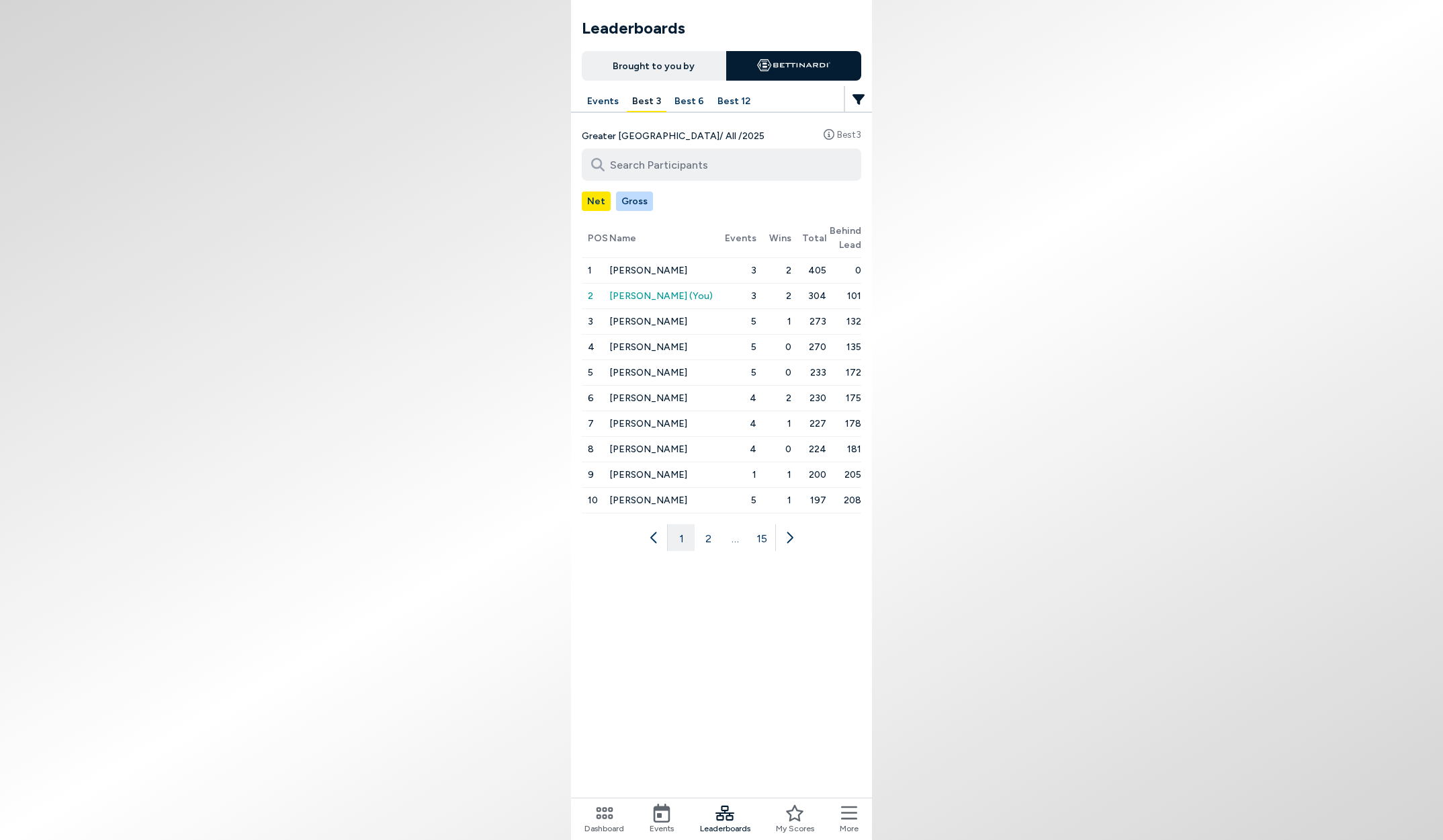
click at [644, 271] on span "[PERSON_NAME]" at bounding box center [648, 270] width 78 height 11
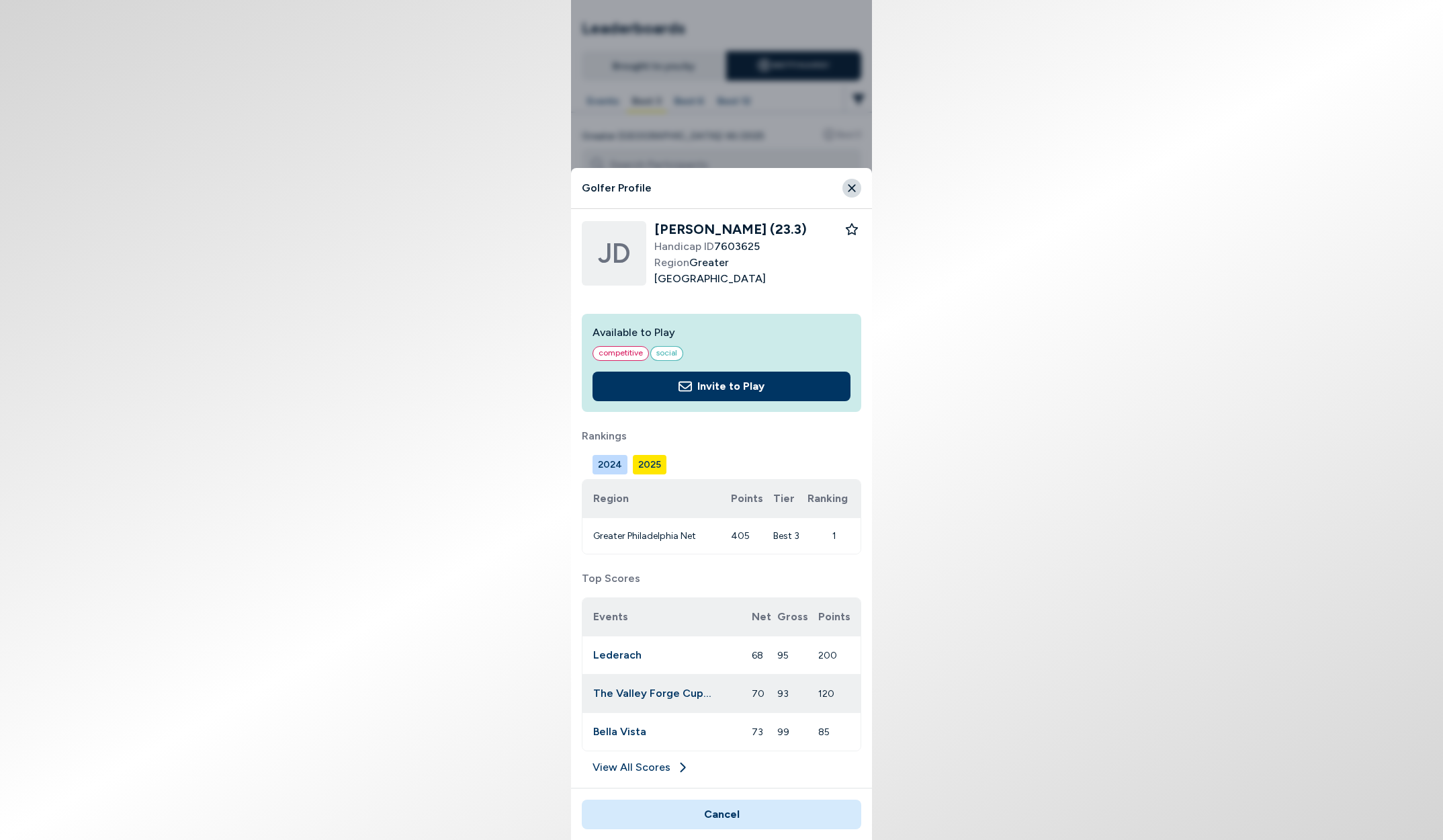
click at [844, 182] on button "Close" at bounding box center [852, 188] width 19 height 19
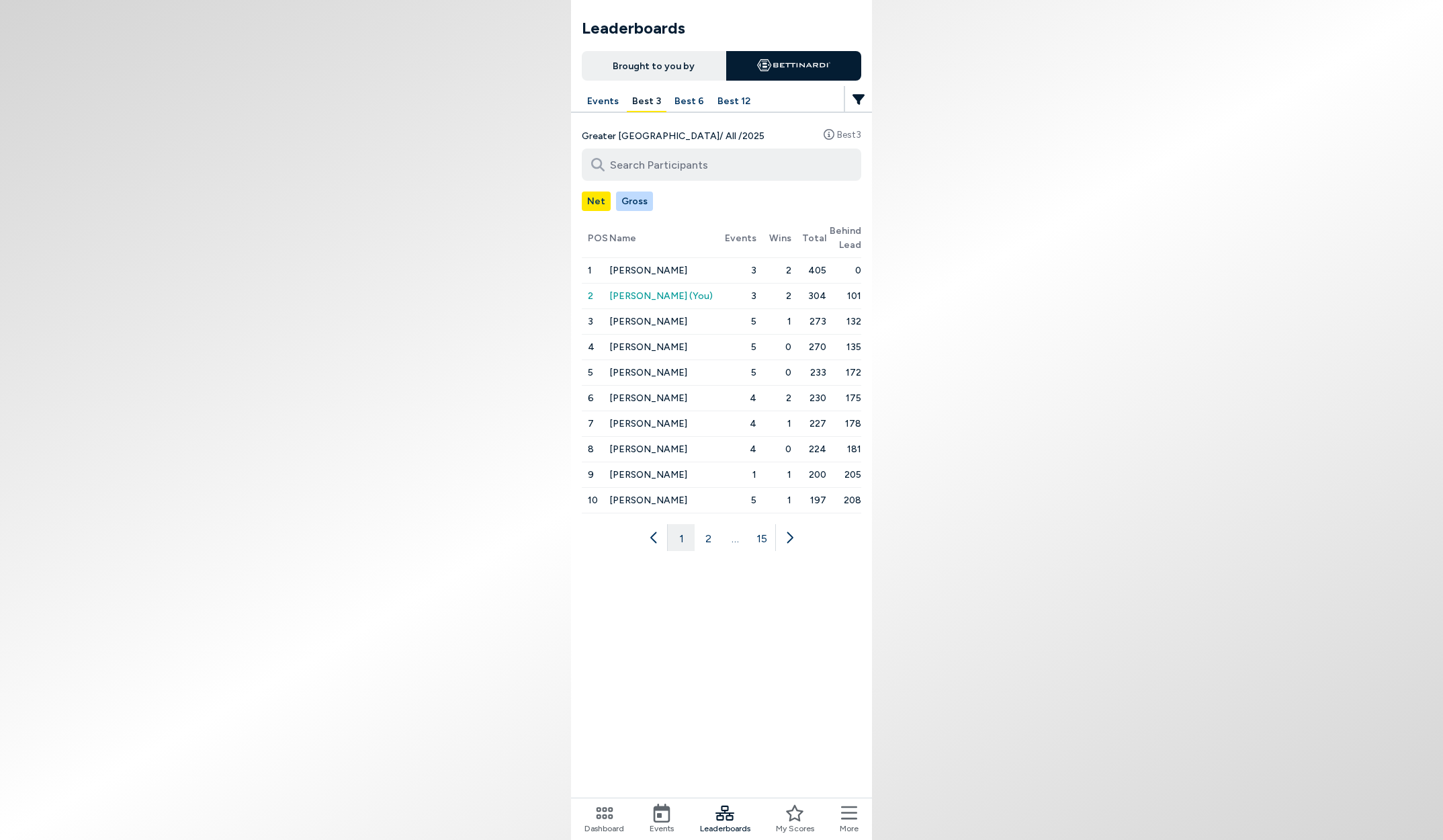
click at [679, 167] on input at bounding box center [722, 165] width 280 height 32
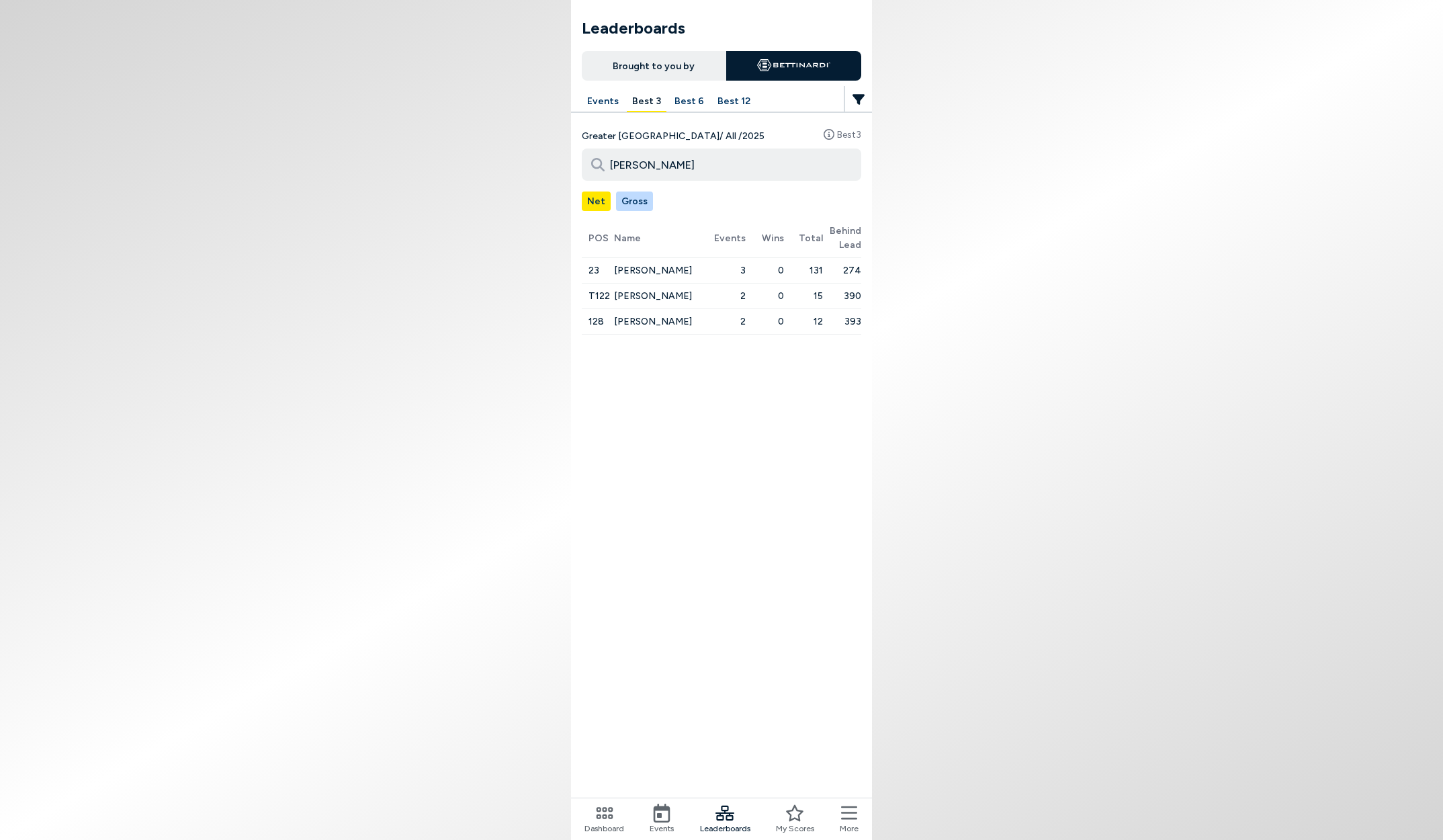
click at [636, 203] on button "Gross" at bounding box center [634, 201] width 37 height 19
click at [605, 196] on button "Net" at bounding box center [596, 201] width 29 height 19
click at [646, 165] on input "[PERSON_NAME]" at bounding box center [722, 165] width 280 height 32
type input "[PERSON_NAME]"
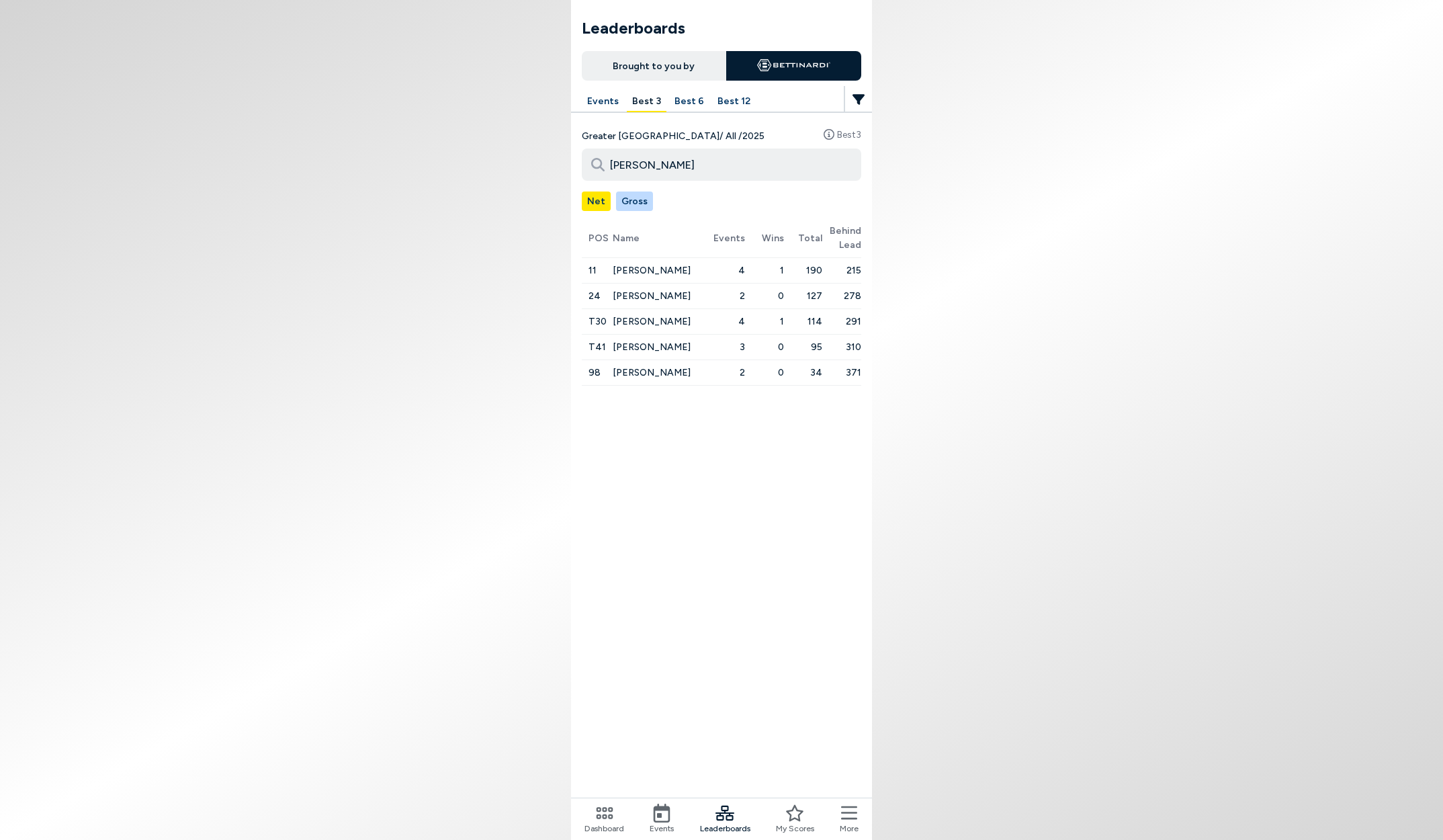
click at [684, 101] on button "Best 6" at bounding box center [689, 101] width 40 height 21
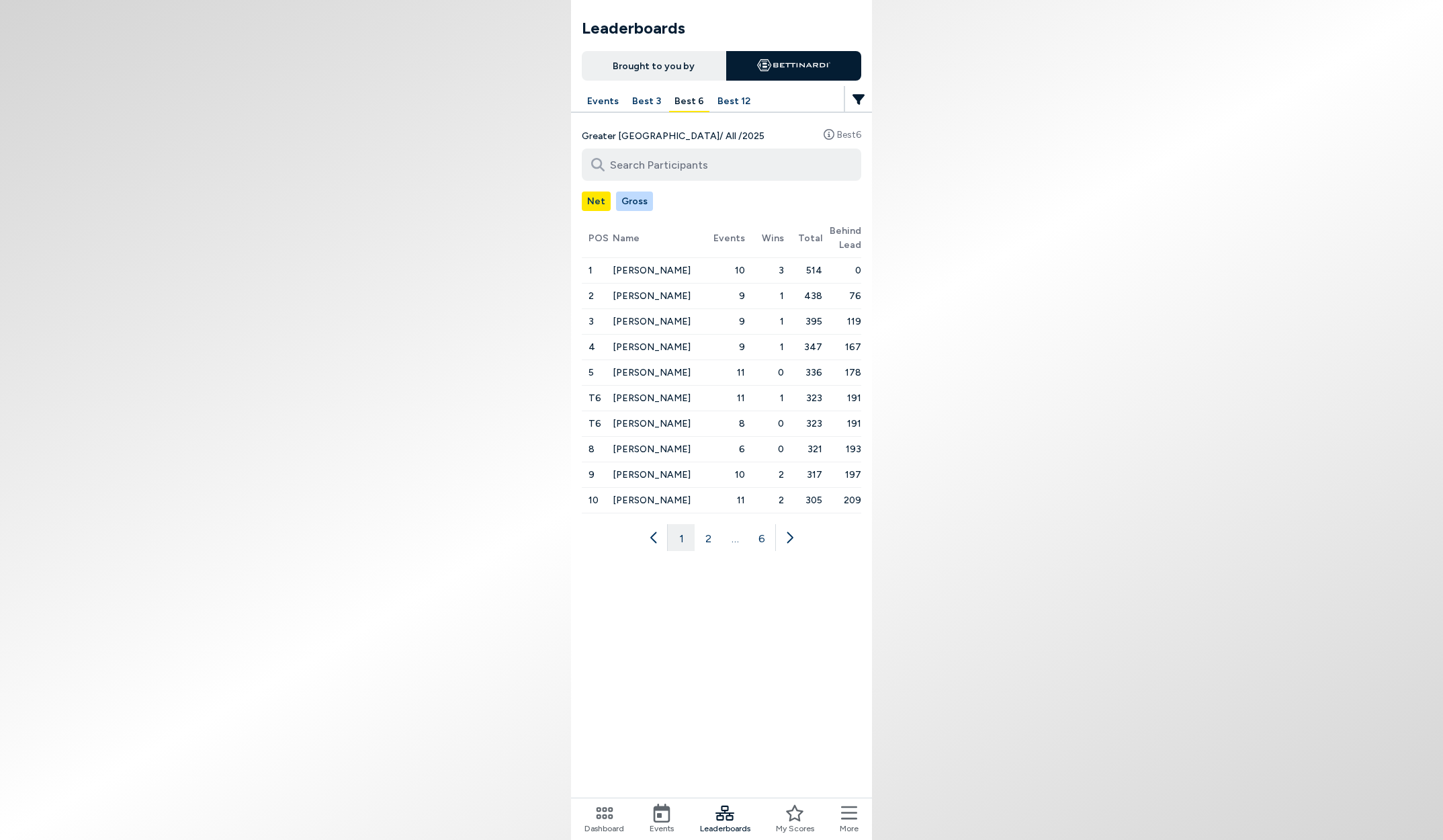
click at [655, 160] on input at bounding box center [722, 165] width 280 height 32
type input "[PERSON_NAME]"
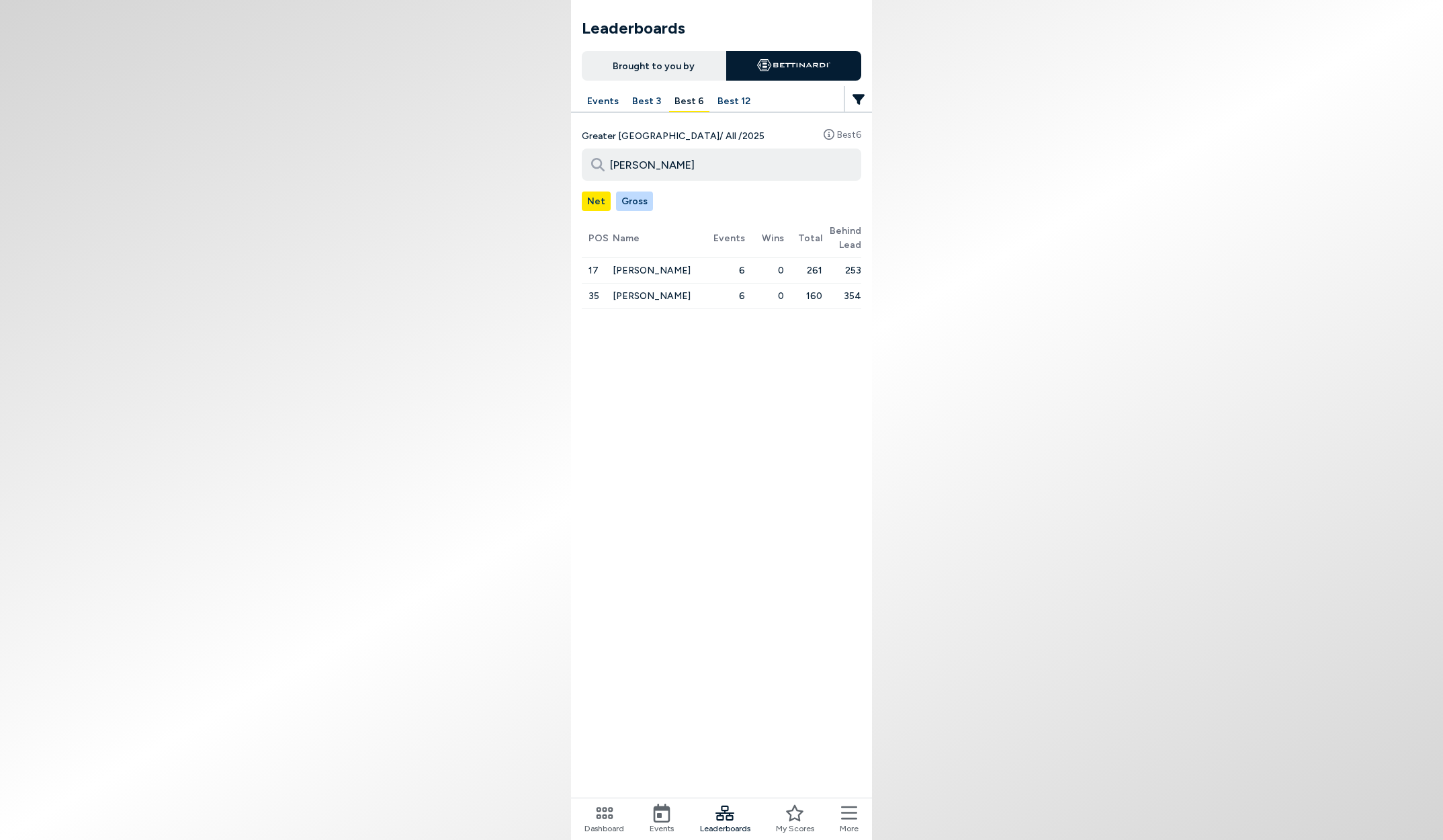
click at [667, 165] on input "[PERSON_NAME]" at bounding box center [722, 165] width 280 height 32
click at [623, 164] on input "[PERSON_NAME]" at bounding box center [722, 165] width 280 height 32
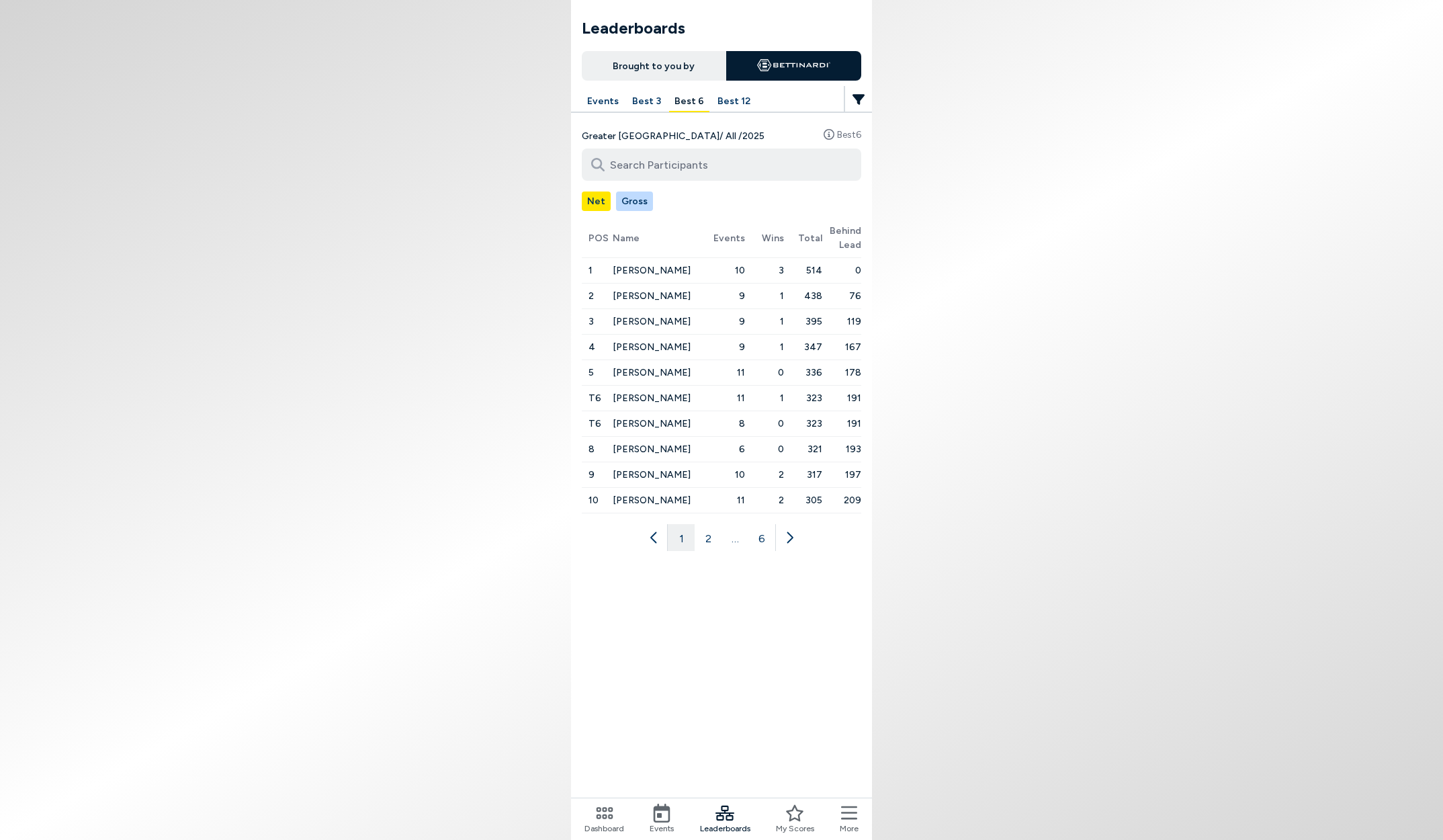
click at [540, 166] on body "Leaderboards Brought to you by Events Best 3 Best 6 Best 12 Greater [GEOGRAPHIC…" at bounding box center [721, 420] width 1443 height 840
click at [763, 534] on button "6" at bounding box center [762, 537] width 27 height 27
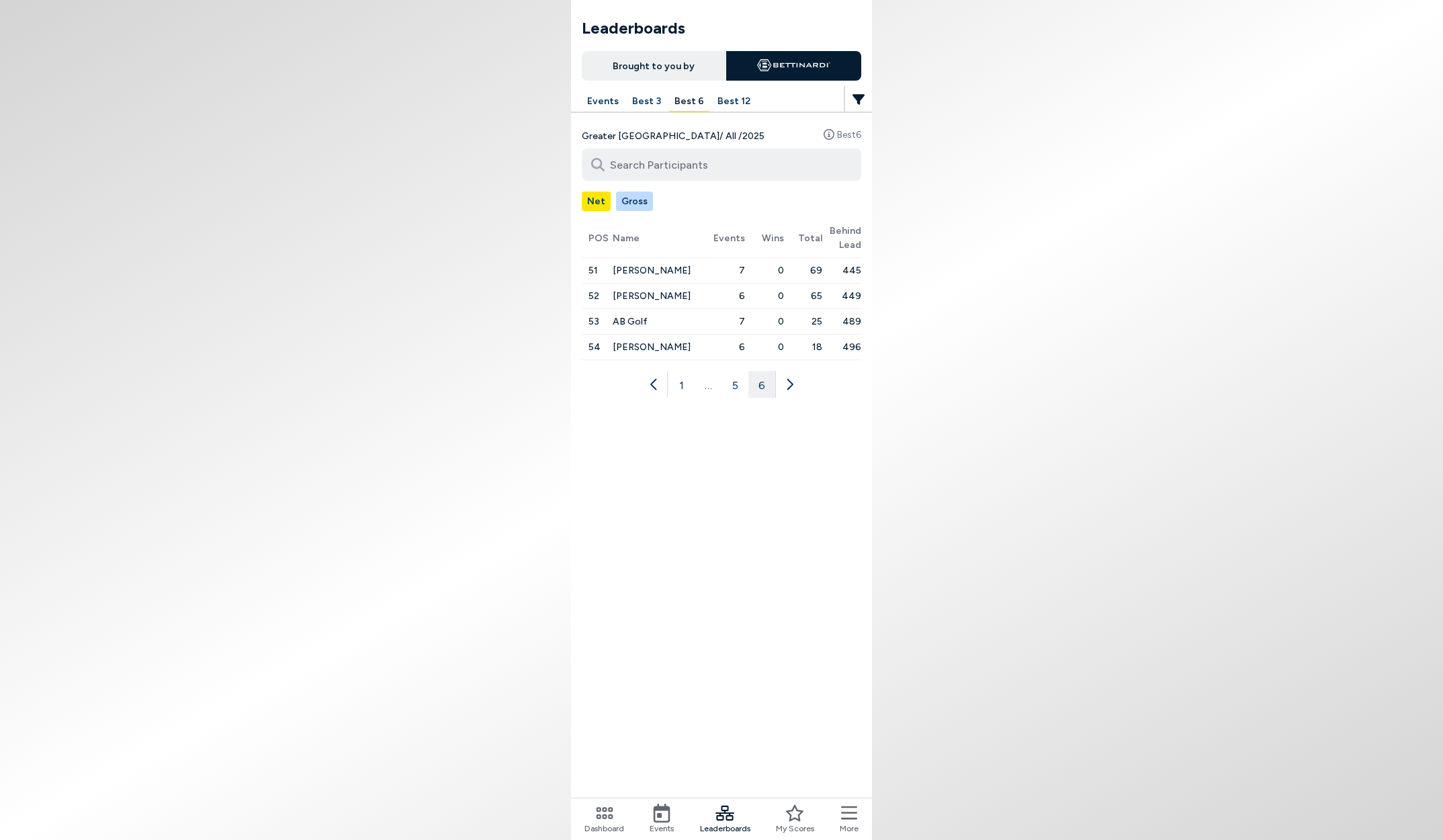
click at [732, 384] on button "5" at bounding box center [735, 384] width 27 height 27
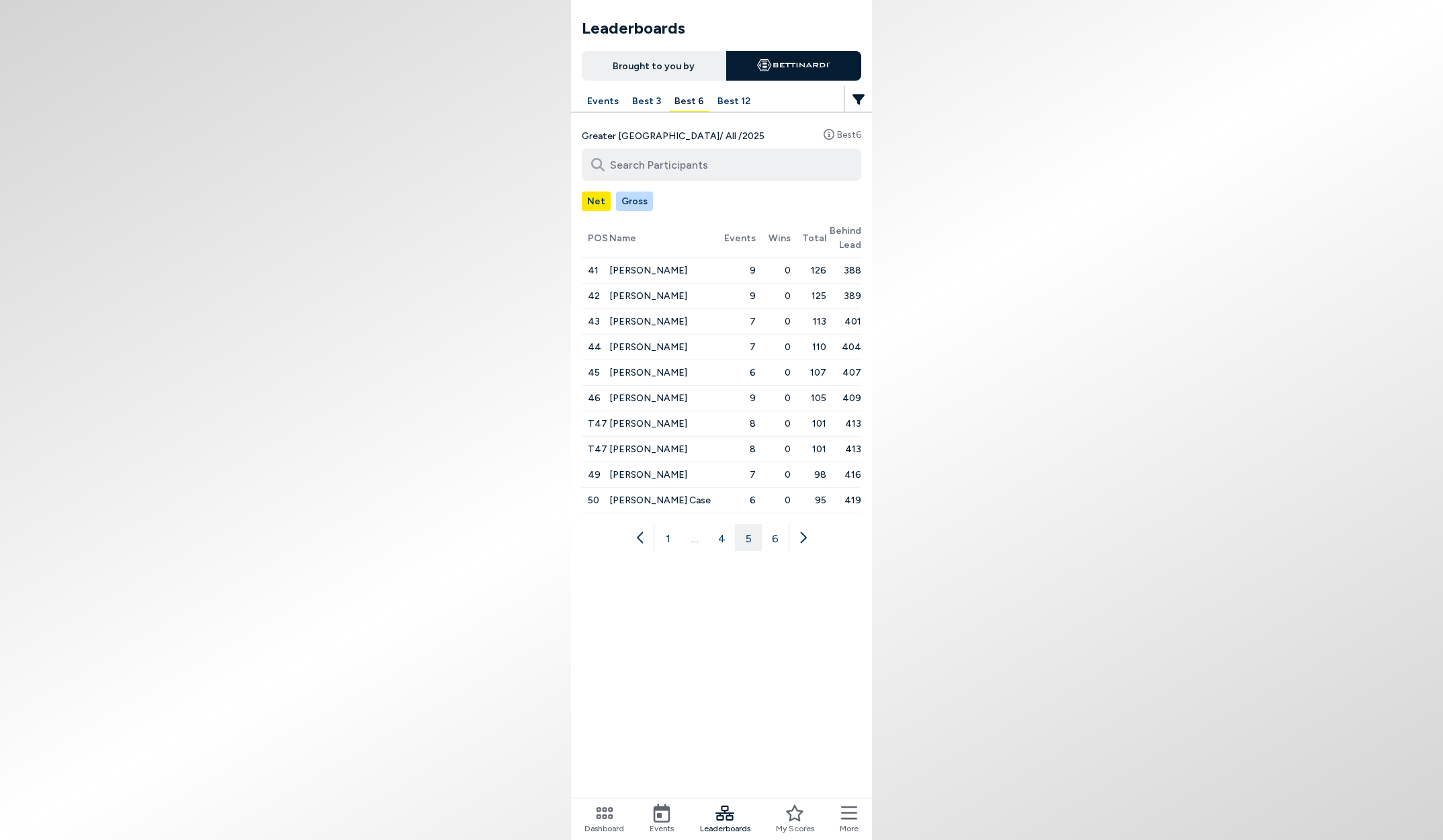
click at [724, 542] on button "4" at bounding box center [721, 537] width 27 height 27
drag, startPoint x: 904, startPoint y: 400, endPoint x: 548, endPoint y: 372, distance: 357.3
click at [555, 372] on body "Leaderboards Brought to you by Events Best 3 Best 6 Best 12 Greater [GEOGRAPHIC…" at bounding box center [721, 420] width 1443 height 840
click at [533, 371] on body "Leaderboards Brought to you by Events Best 3 Best 6 Best 12 Greater [GEOGRAPHIC…" at bounding box center [721, 420] width 1443 height 840
click at [646, 397] on span "[PERSON_NAME]" at bounding box center [652, 397] width 78 height 11
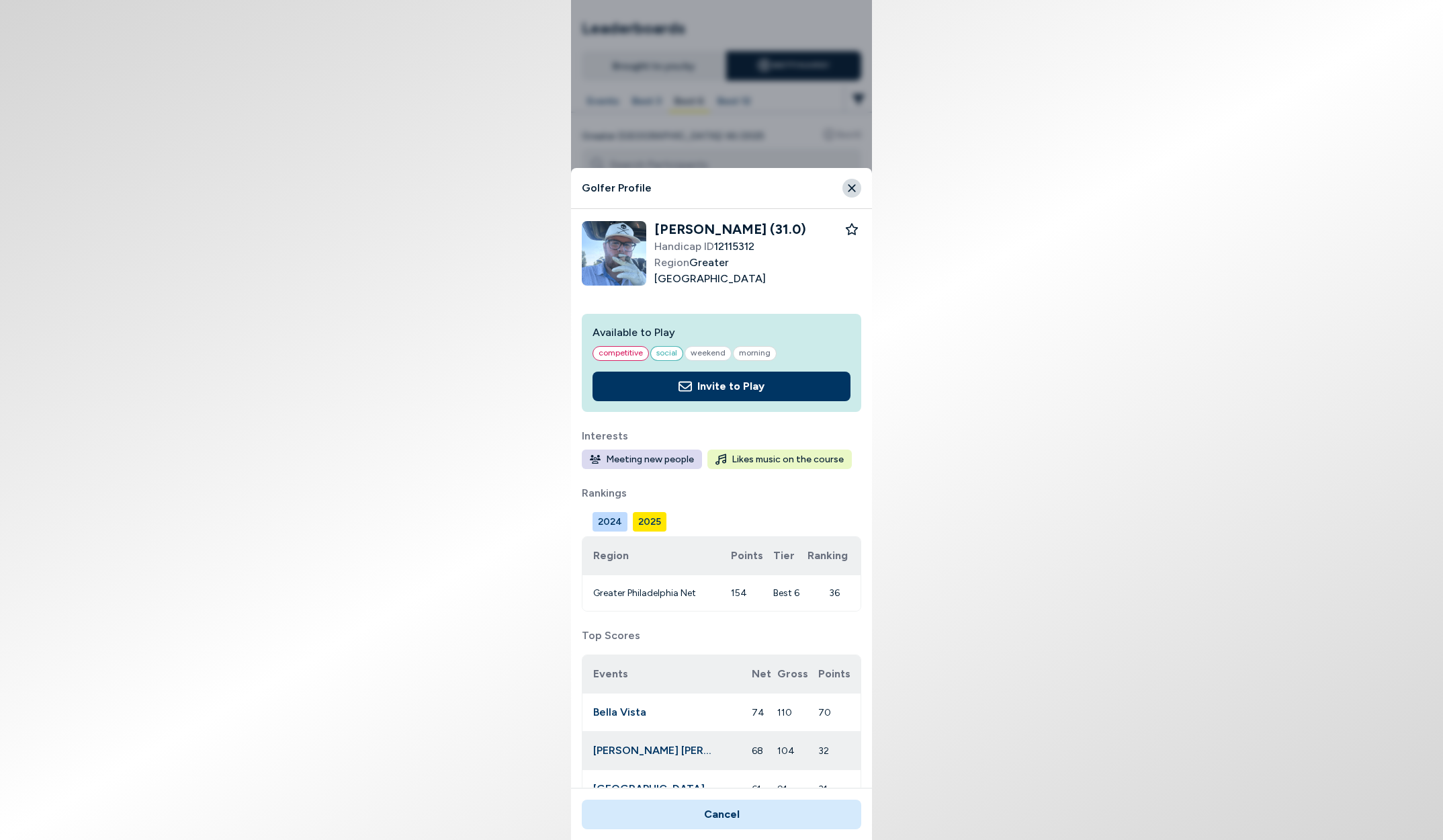
click at [857, 187] on icon "Close" at bounding box center [852, 188] width 12 height 12
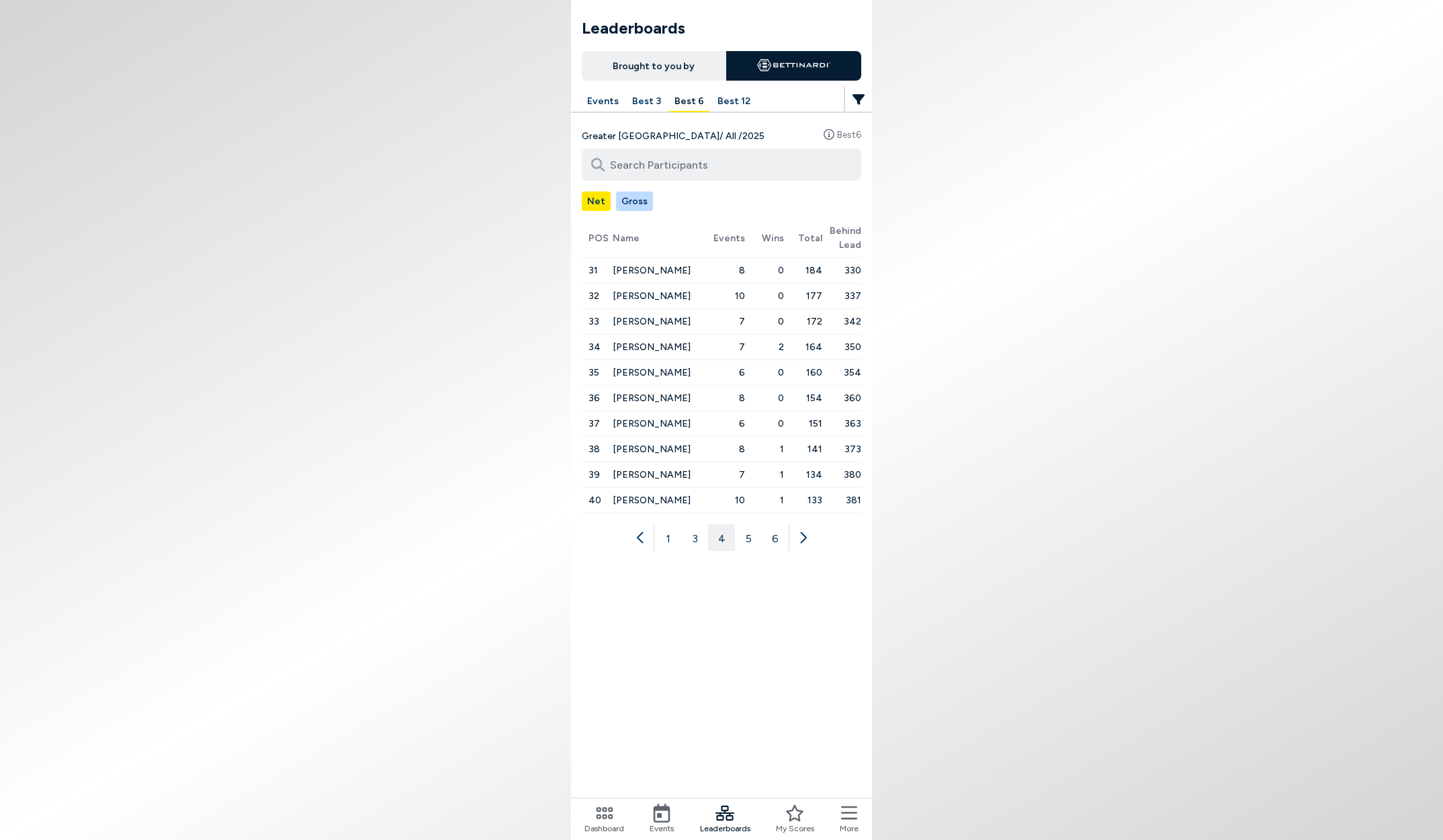
click at [605, 106] on button "Events" at bounding box center [603, 101] width 42 height 21
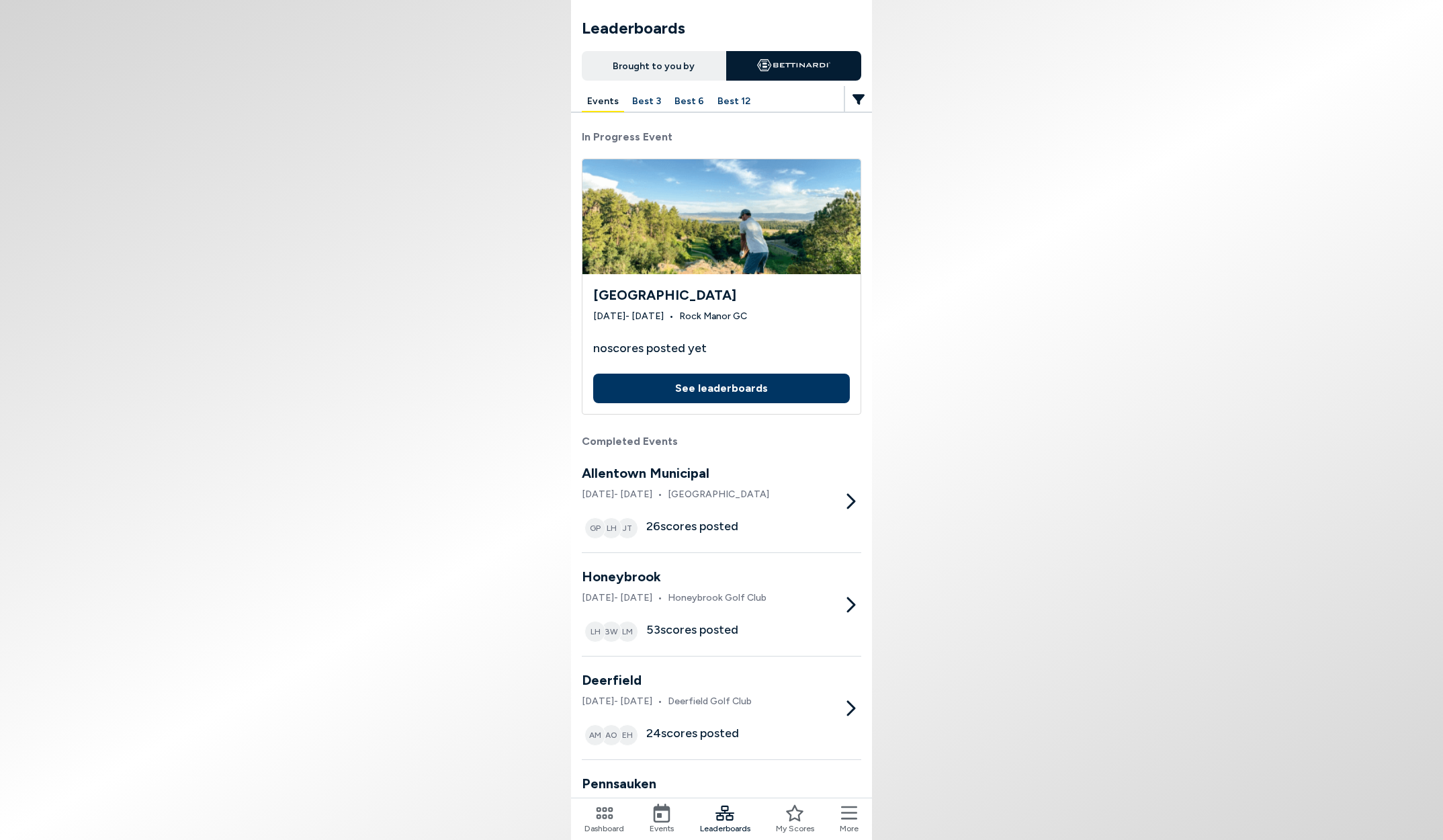
click at [674, 816] on div "Events" at bounding box center [662, 819] width 24 height 31
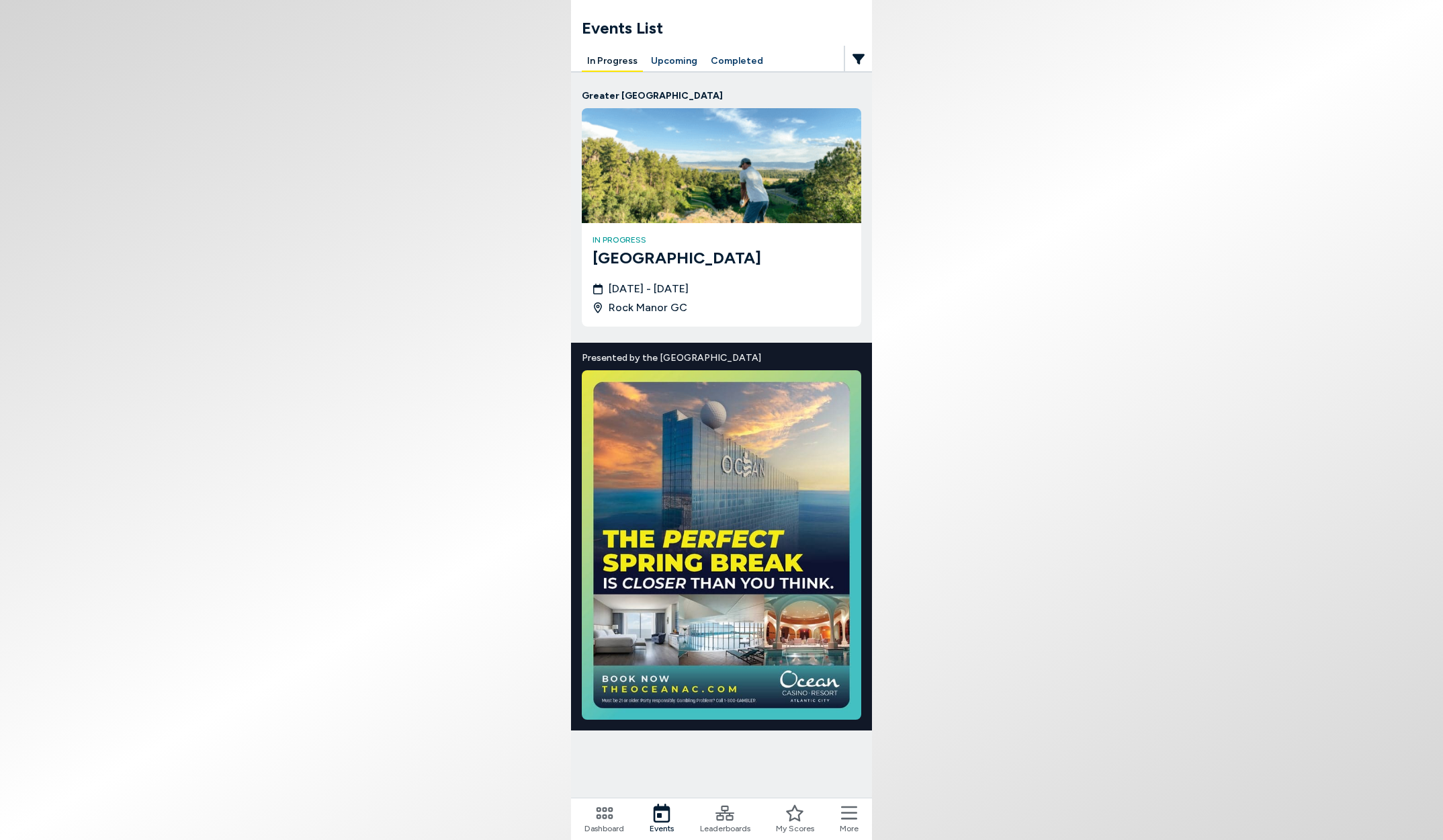
click at [742, 62] on button "Completed" at bounding box center [737, 61] width 63 height 21
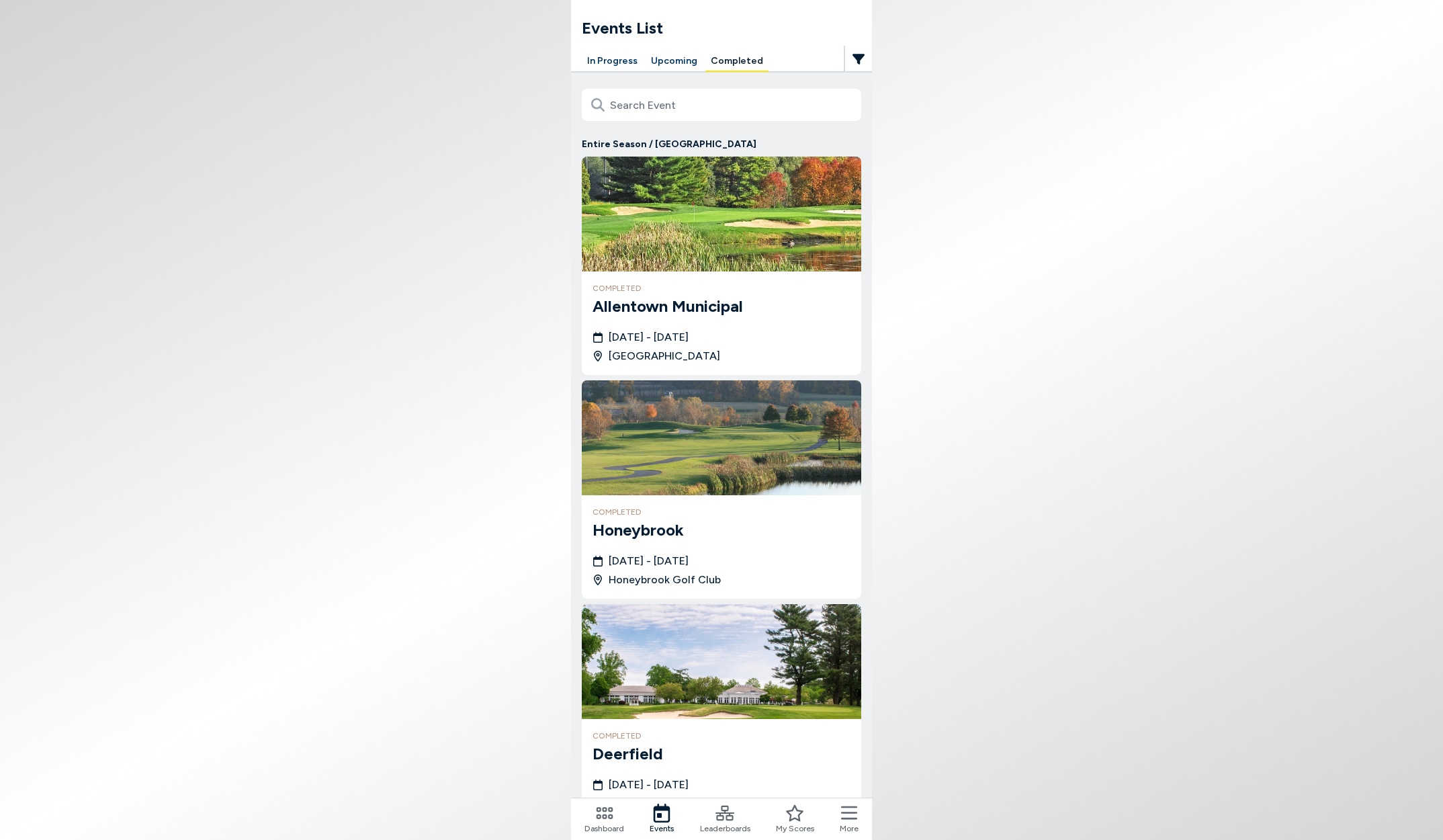
click at [709, 267] on img at bounding box center [722, 214] width 280 height 115
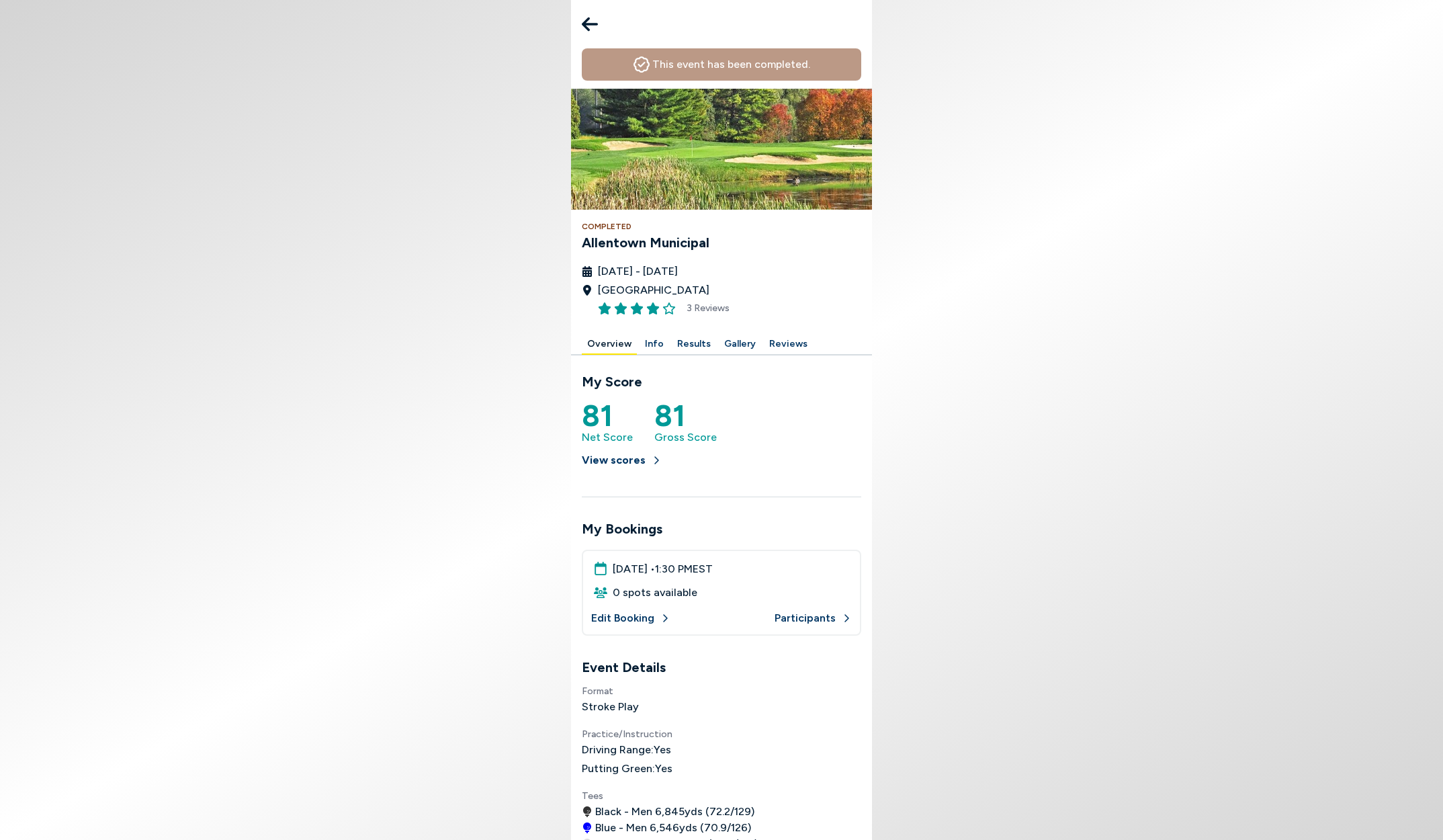
click at [687, 343] on button "Results" at bounding box center [694, 344] width 44 height 21
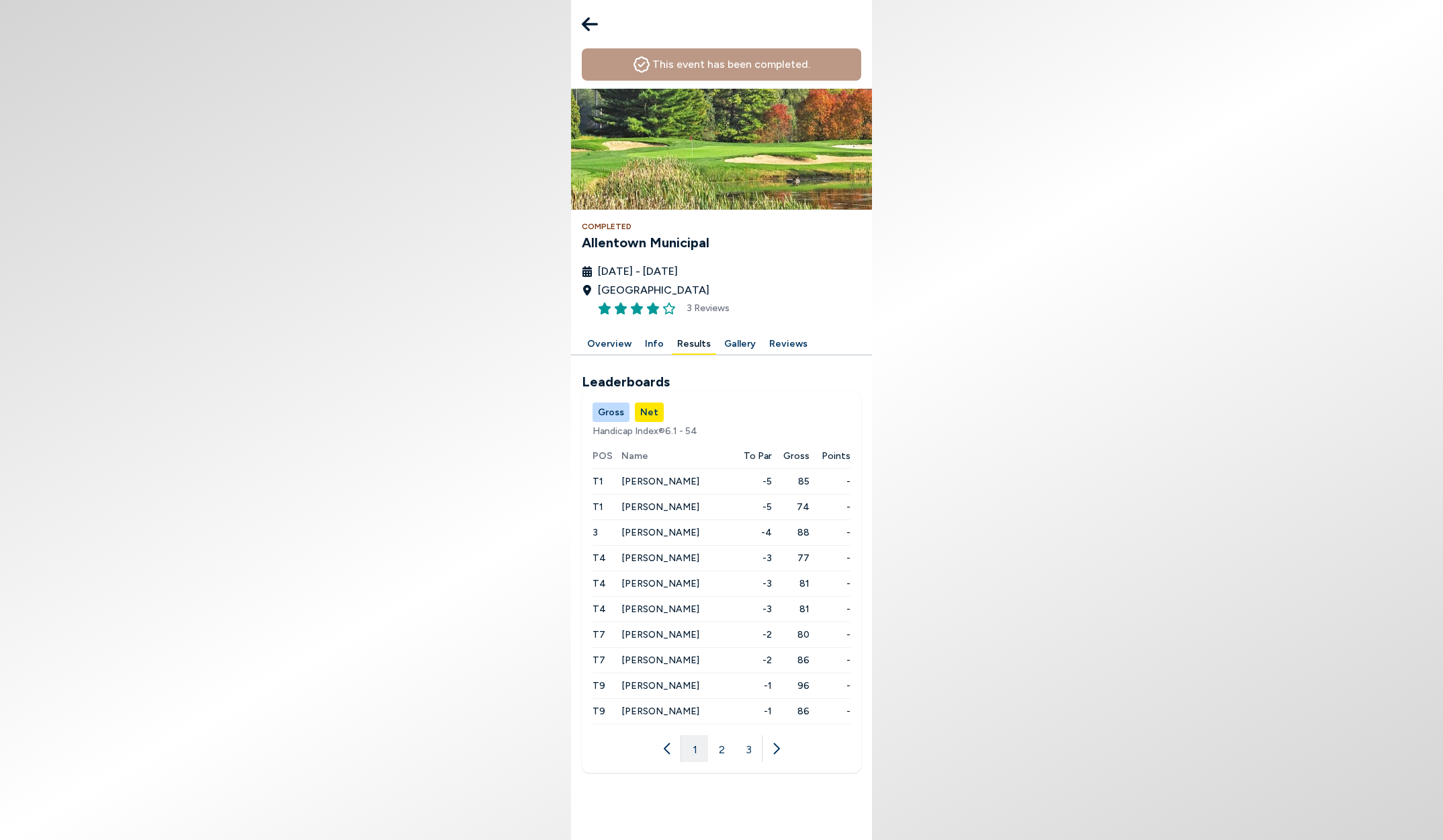
click at [749, 753] on button "3" at bounding box center [748, 748] width 27 height 27
click at [718, 620] on button "2" at bounding box center [721, 620] width 27 height 27
click at [696, 752] on button "1" at bounding box center [694, 748] width 27 height 27
click at [663, 484] on span "[PERSON_NAME]" at bounding box center [661, 481] width 78 height 11
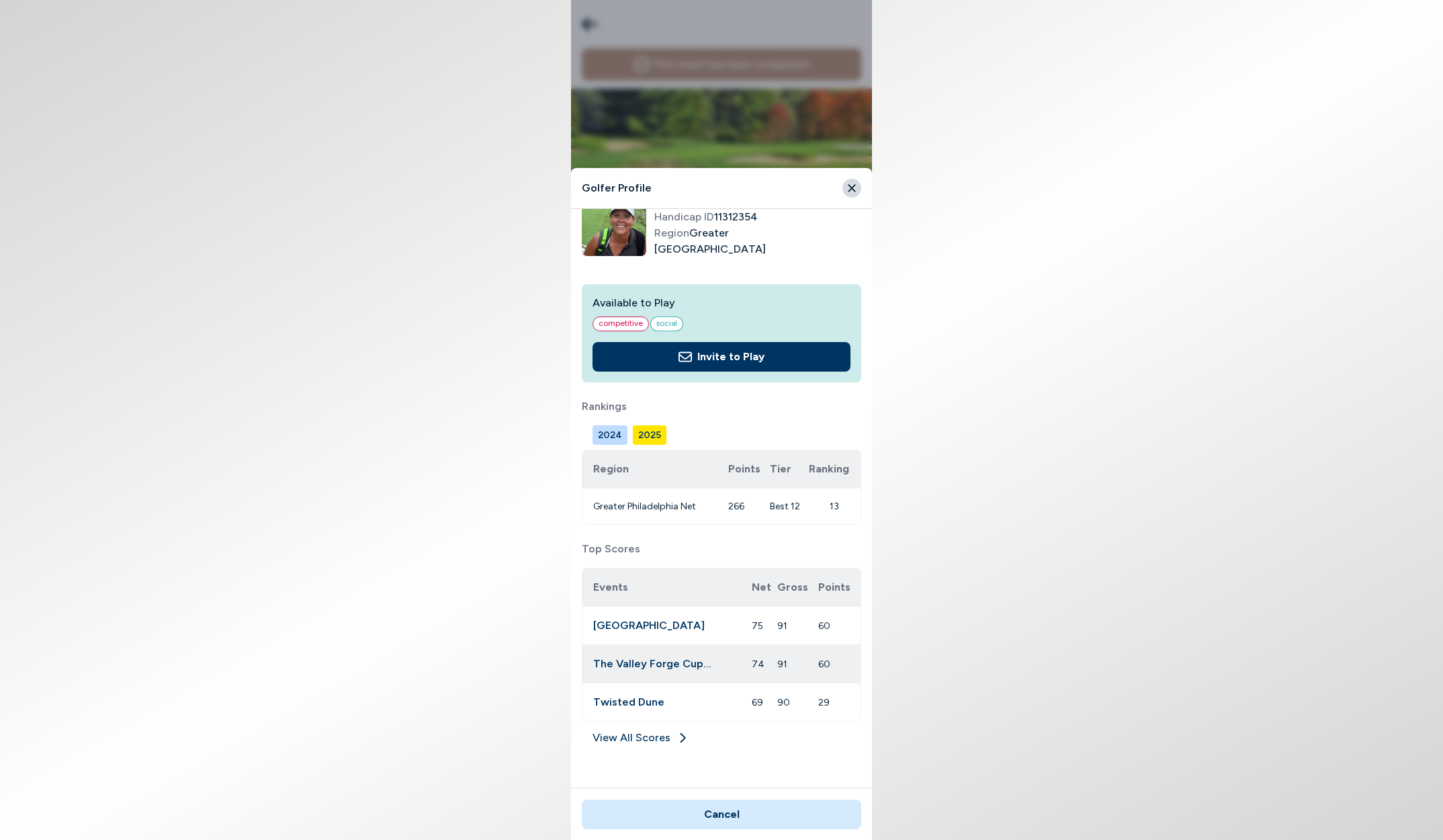
scroll to position [35, 0]
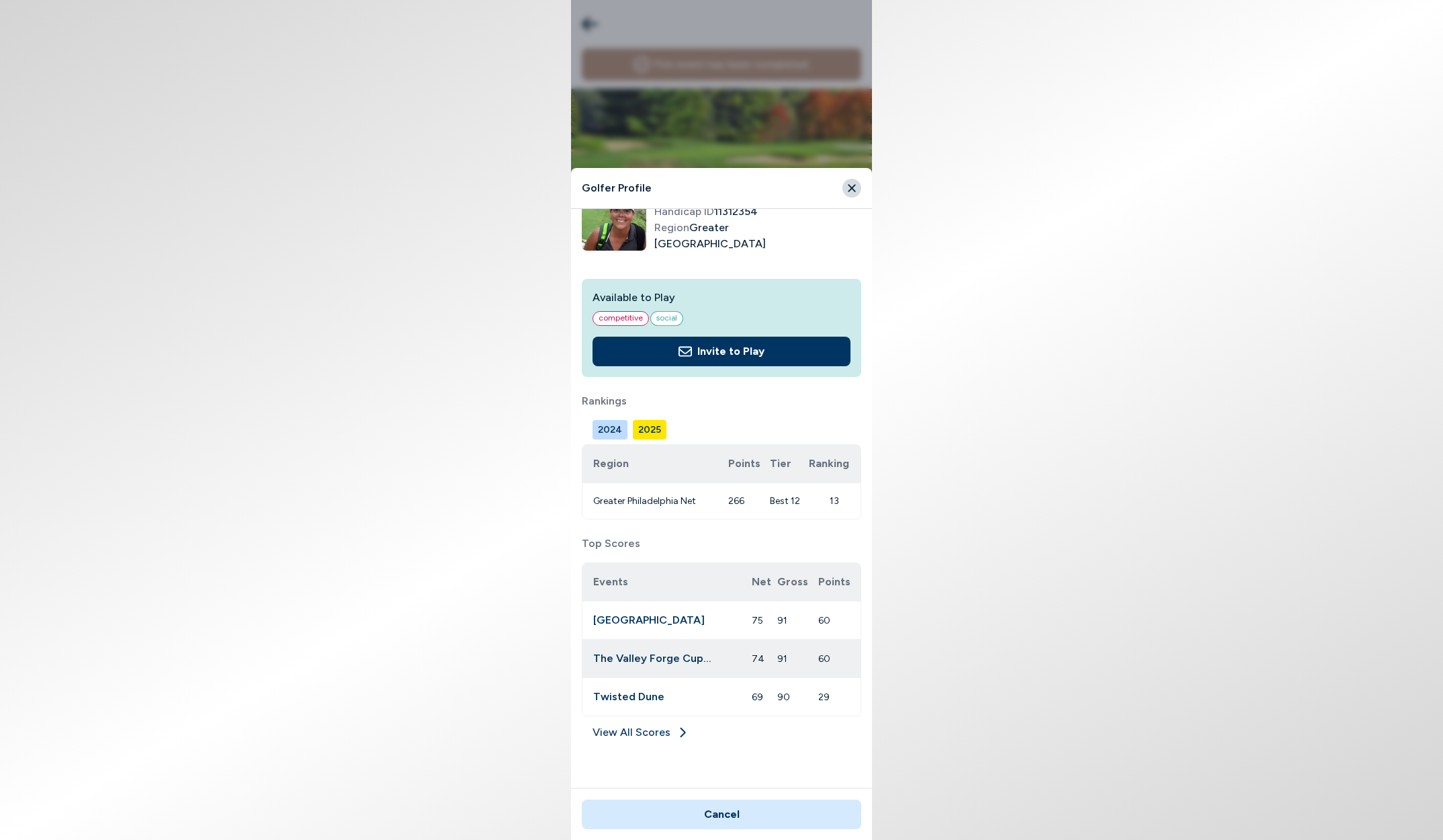
click at [660, 734] on link "View All Scores" at bounding box center [722, 735] width 280 height 22
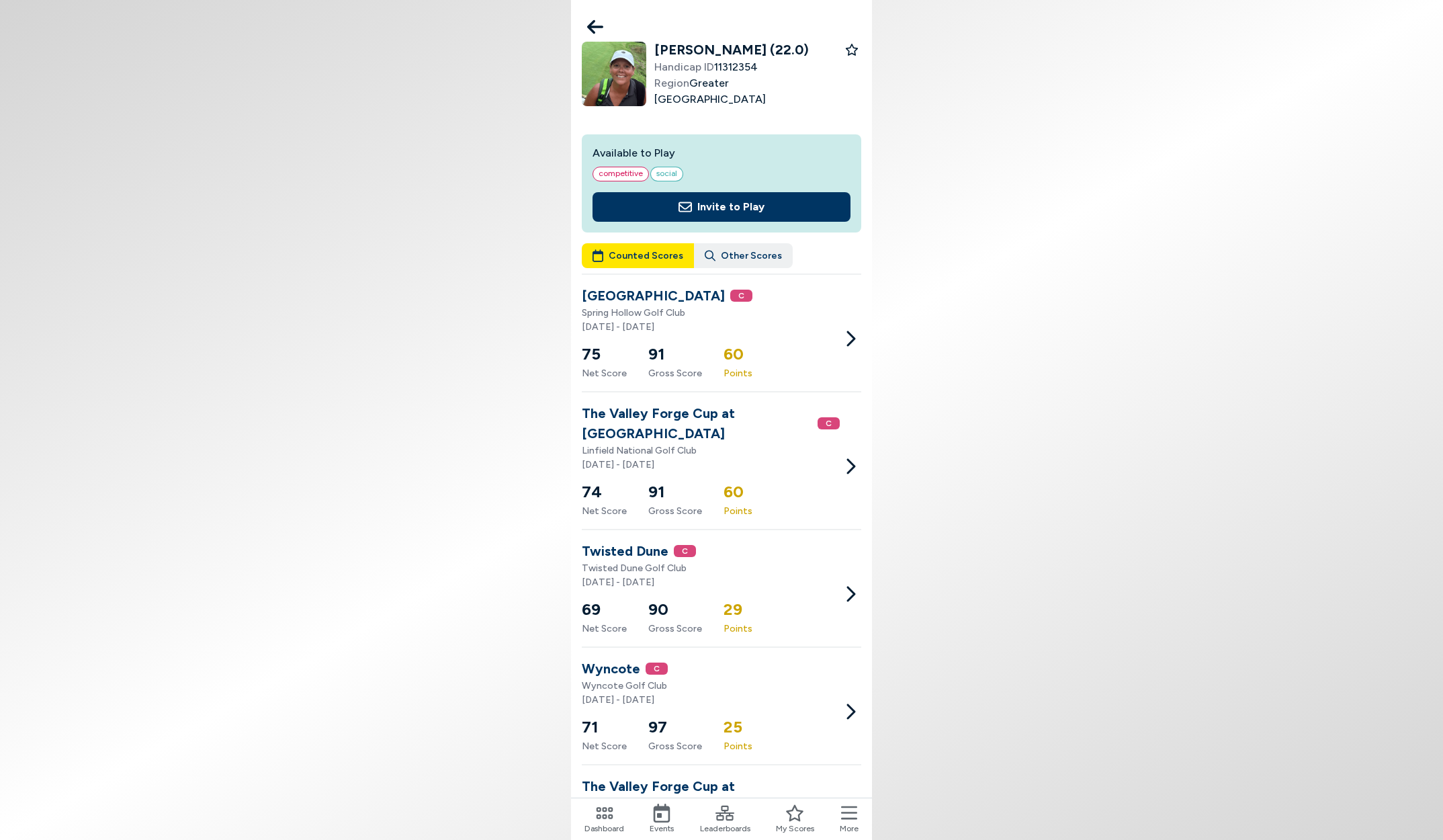
click at [756, 253] on button "Other Scores" at bounding box center [743, 255] width 99 height 25
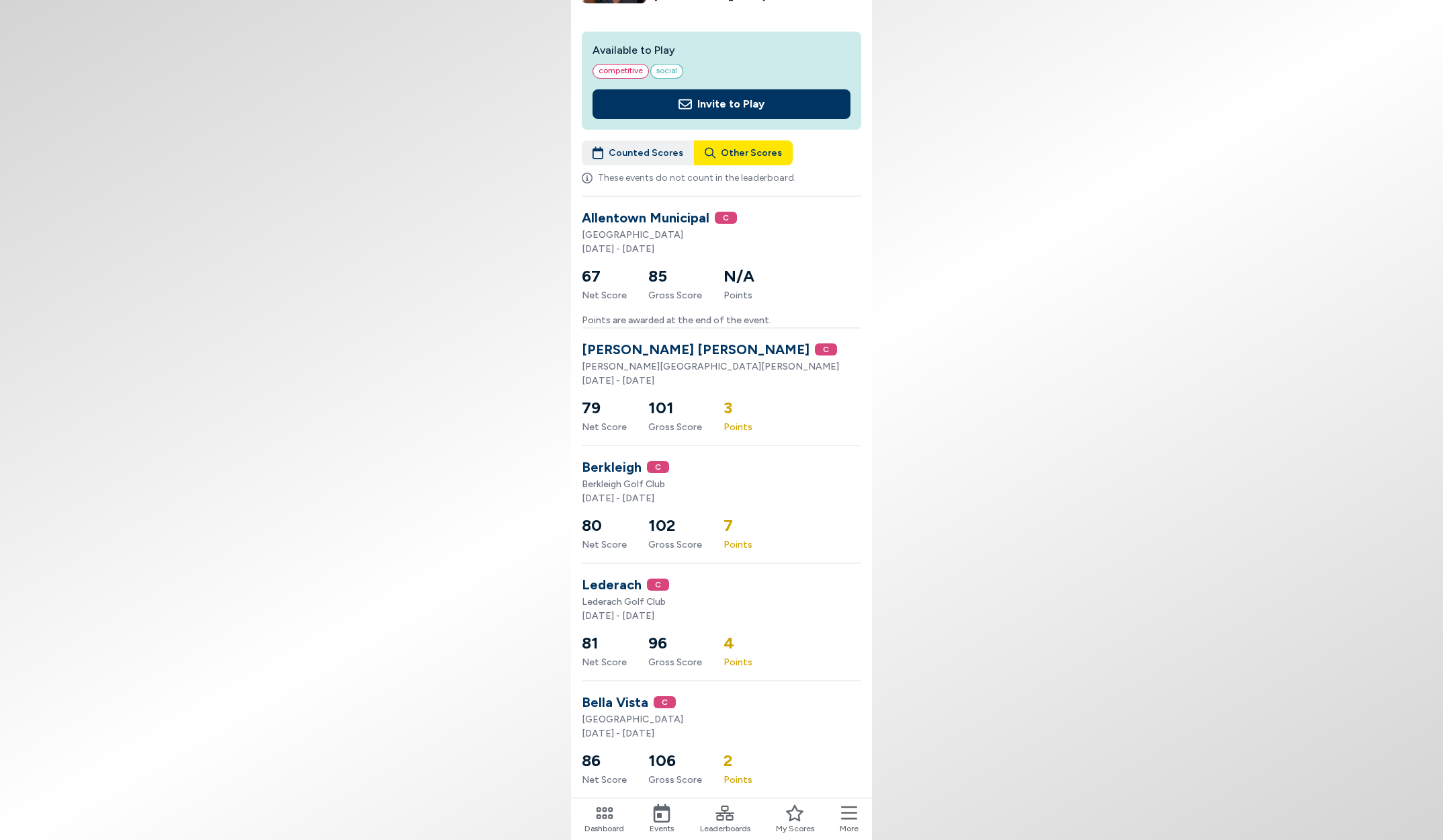
scroll to position [103, 0]
click at [655, 155] on button "Counted Scores" at bounding box center [638, 152] width 112 height 25
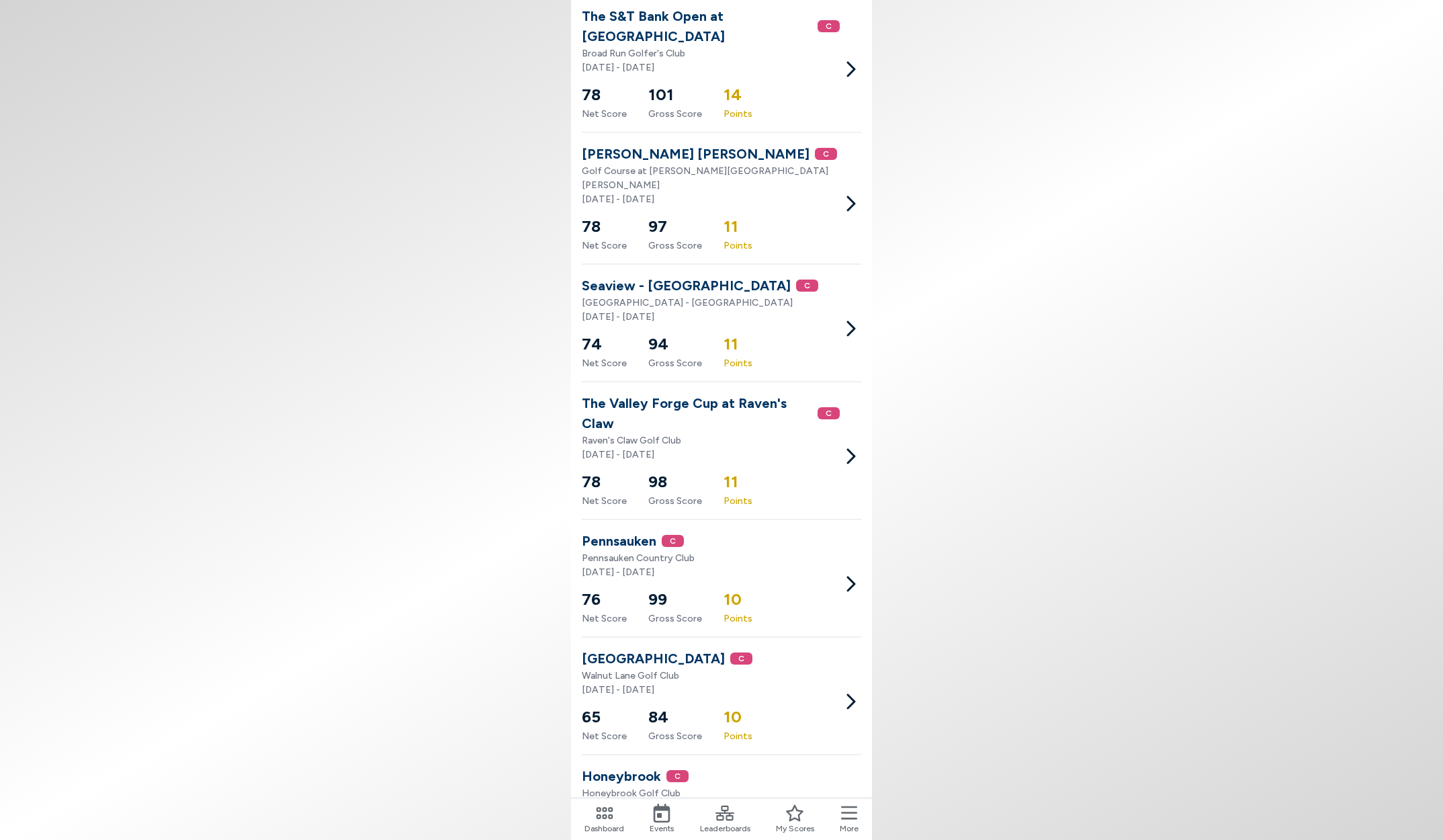
scroll to position [0, 0]
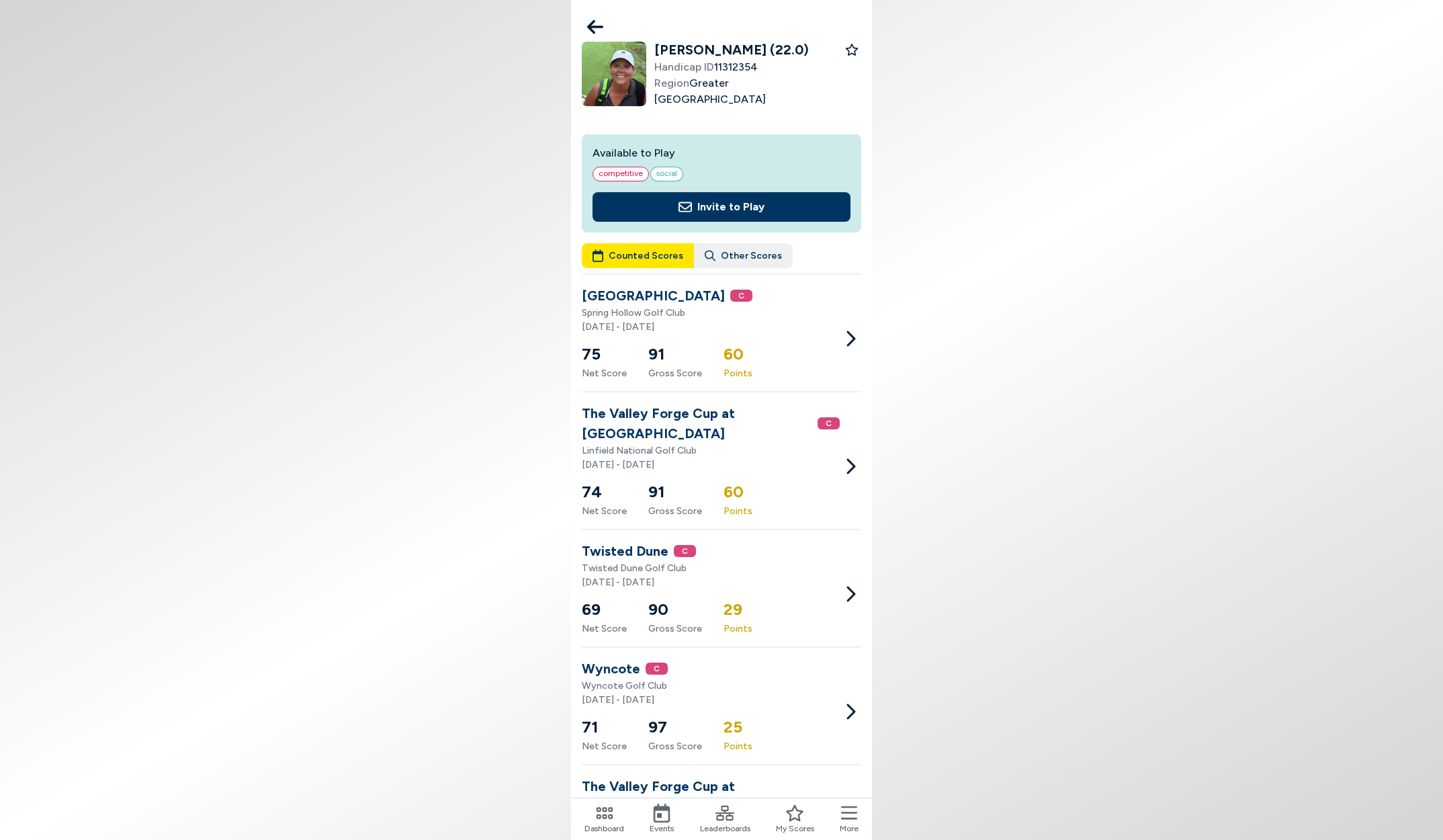
click at [593, 28] on icon at bounding box center [595, 27] width 16 height 14
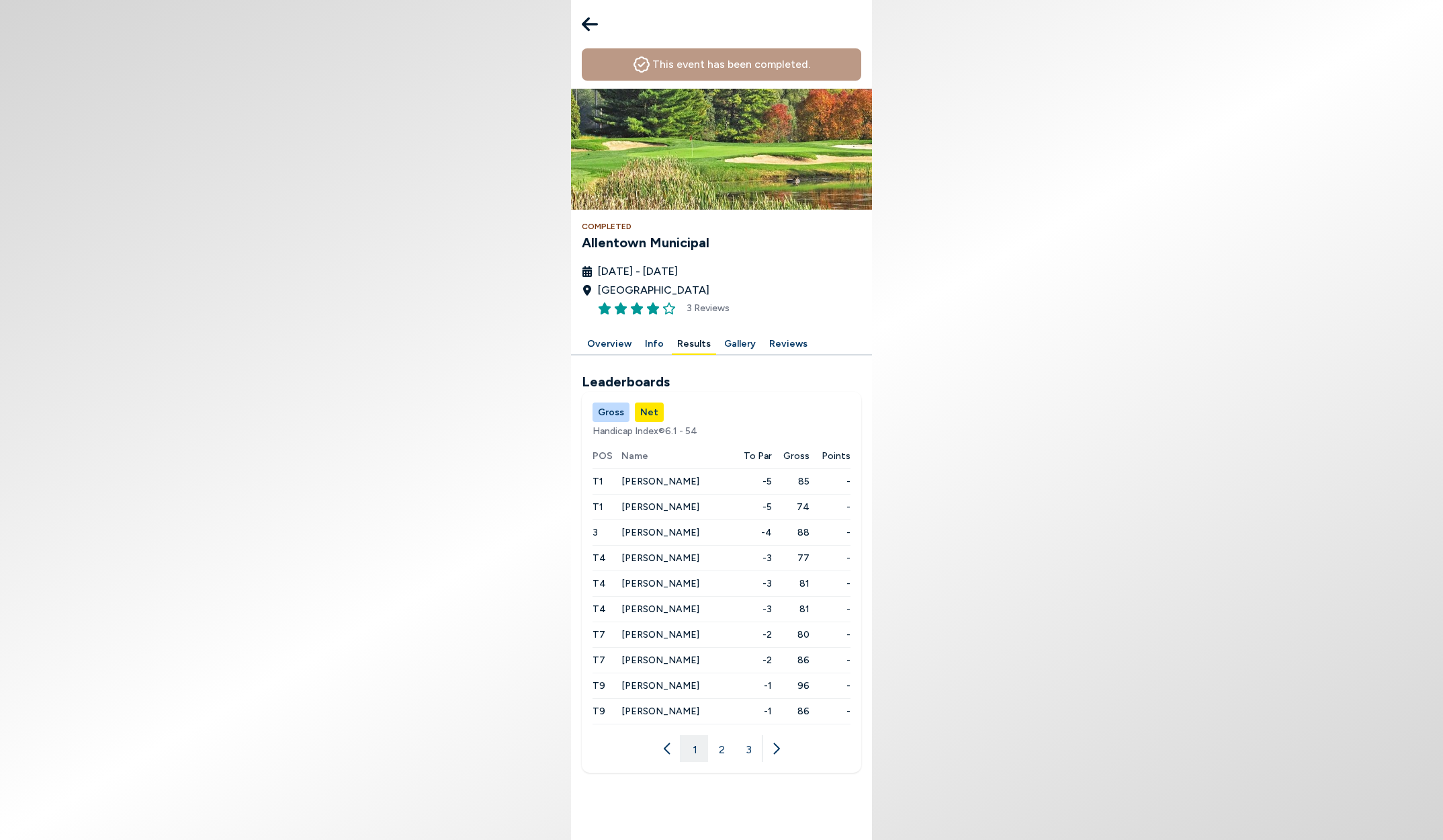
click at [589, 25] on icon at bounding box center [590, 24] width 16 height 14
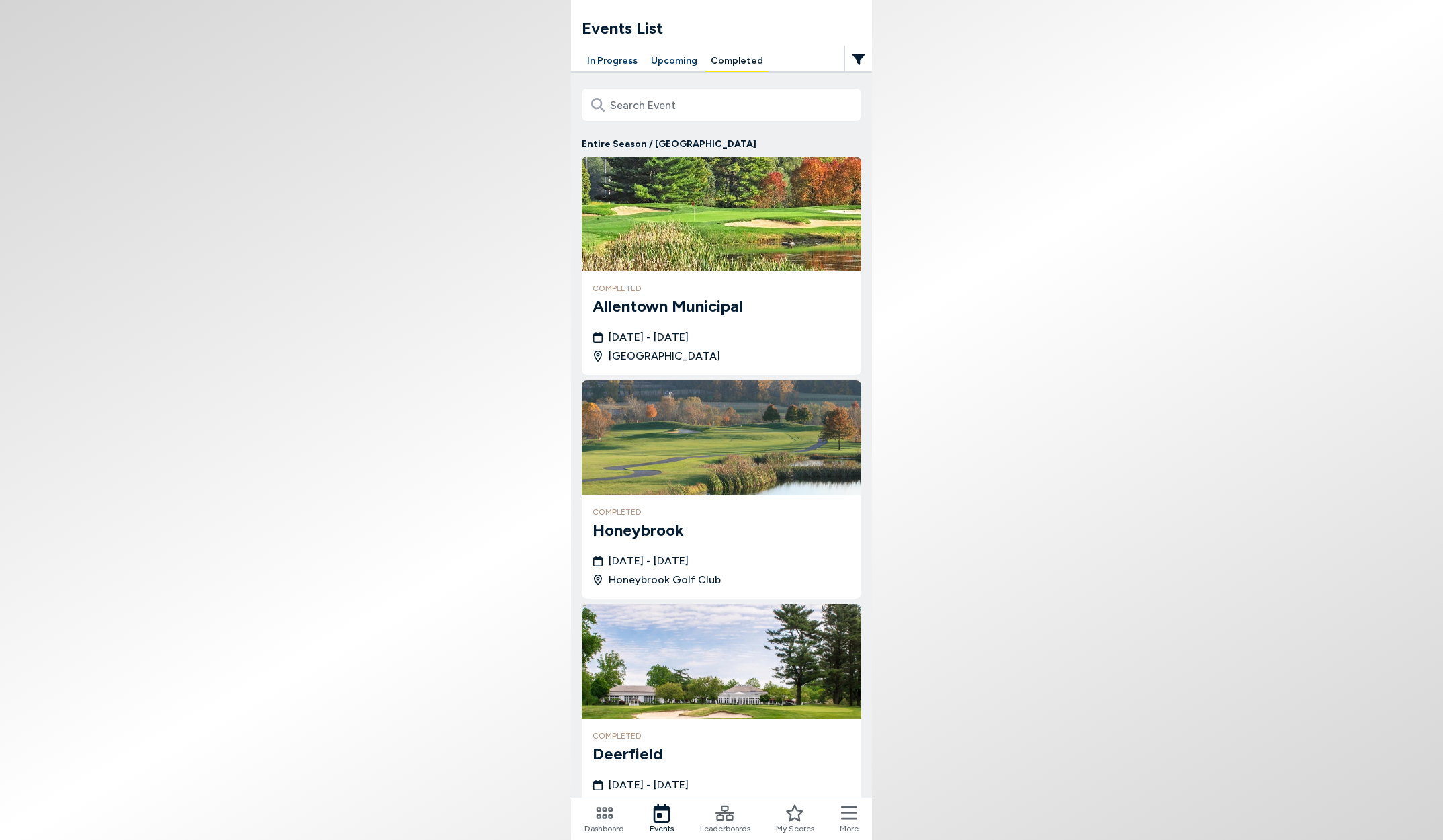
click at [665, 58] on button "Upcoming" at bounding box center [674, 61] width 57 height 21
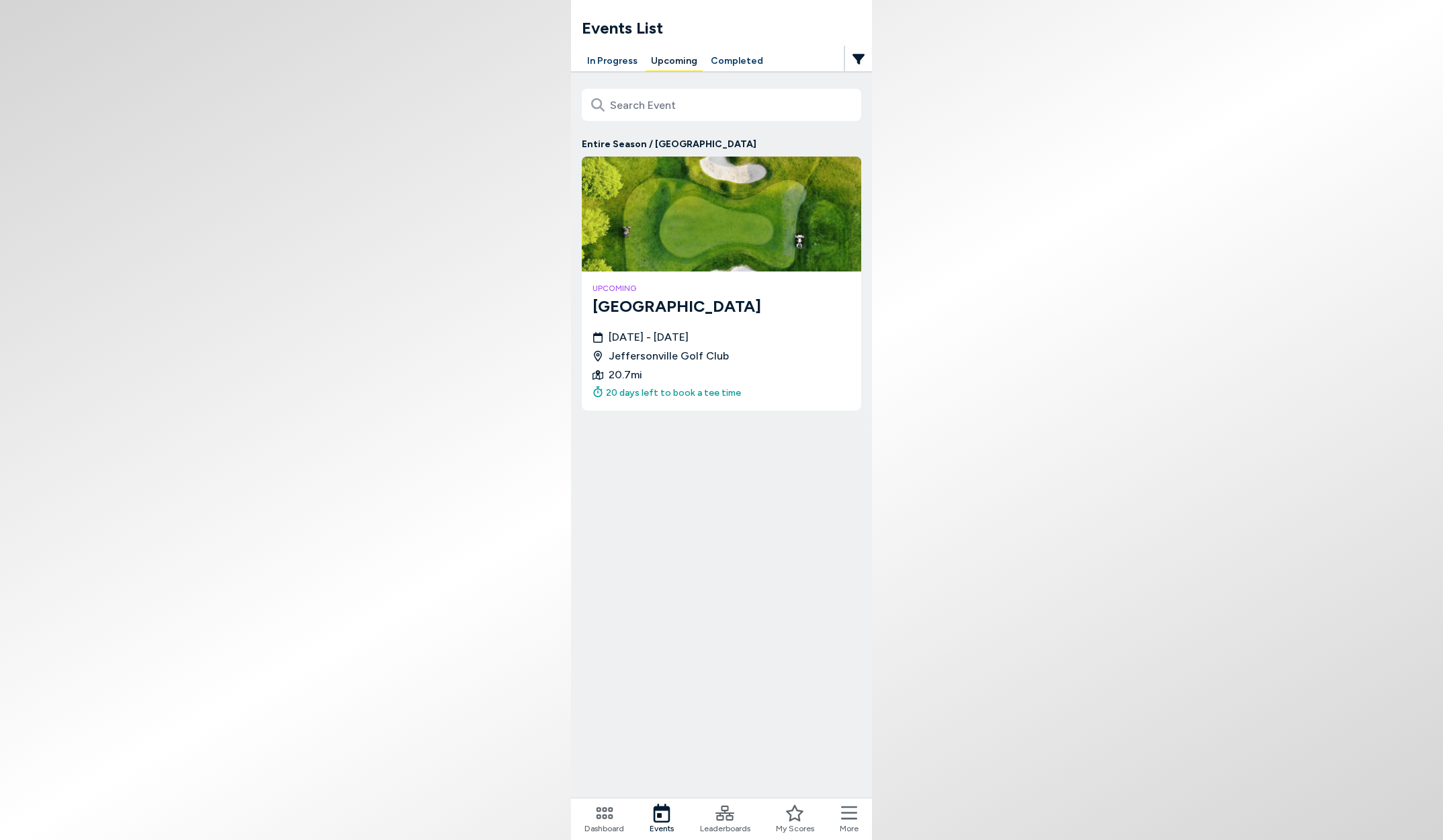
click at [611, 65] on button "In Progress" at bounding box center [612, 61] width 61 height 21
